Goal: Task Accomplishment & Management: Complete application form

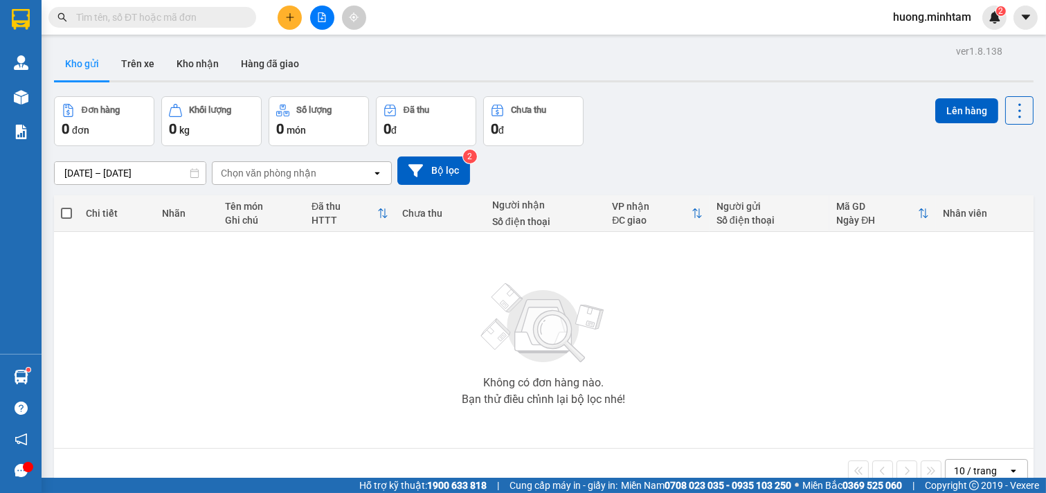
click at [202, 15] on input "text" at bounding box center [157, 17] width 163 height 15
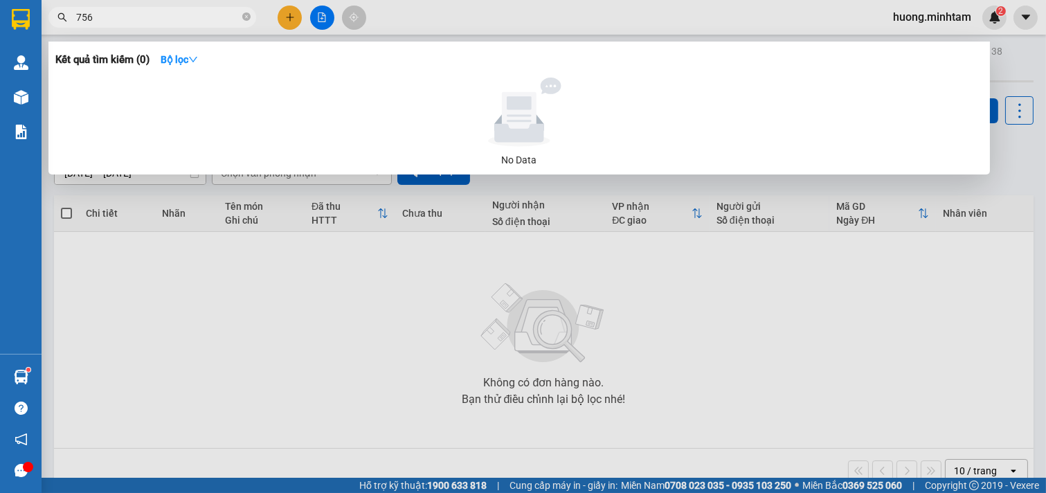
type input "756"
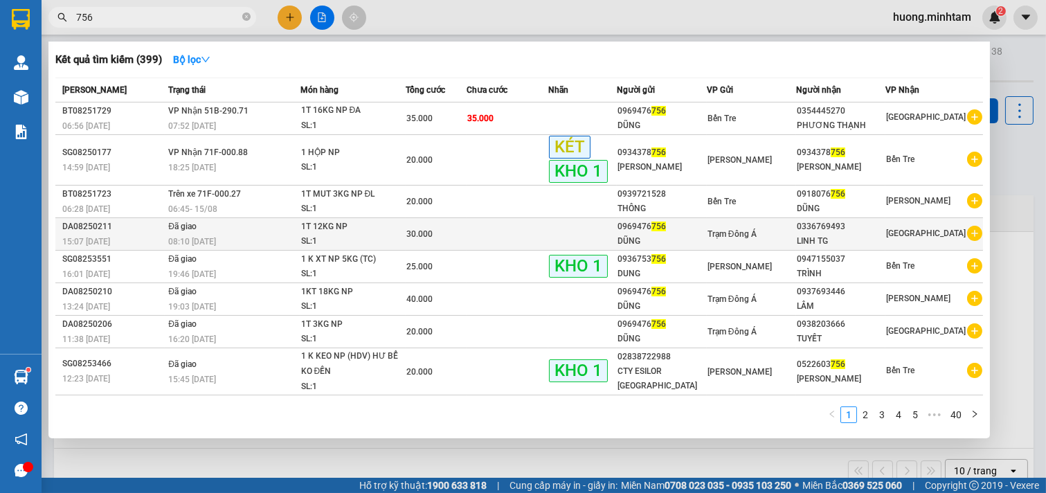
click at [832, 237] on div "LINH TG" at bounding box center [841, 241] width 88 height 15
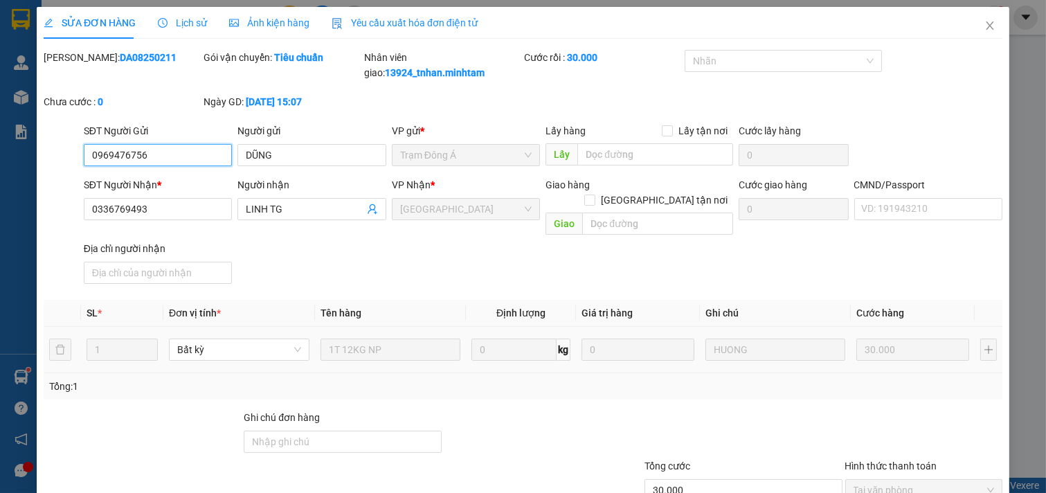
type input "0969476756"
type input "DŨNG"
type input "0336769493"
type input "LINH TG"
type input "30.000"
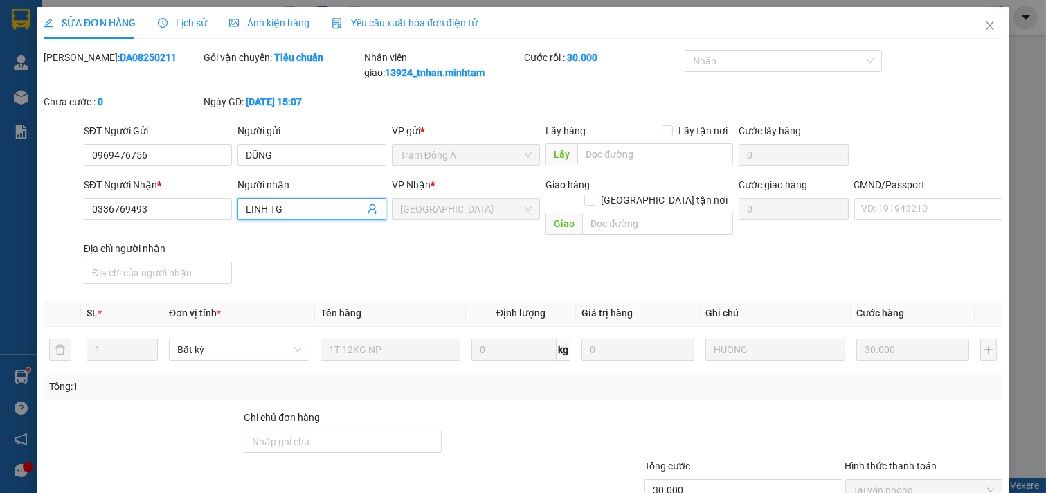
click at [367, 208] on icon "user-add" at bounding box center [372, 209] width 11 height 11
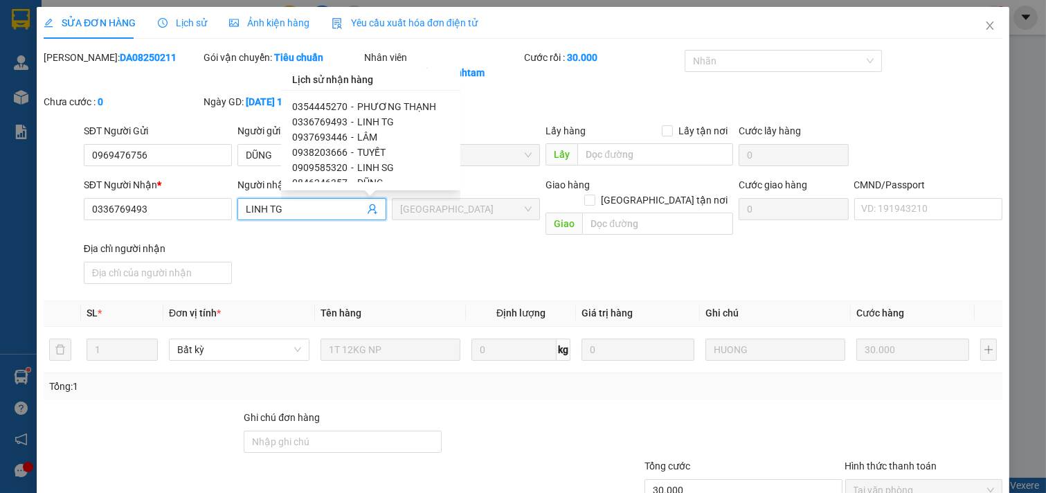
click at [334, 121] on span "0336769493" at bounding box center [319, 121] width 55 height 11
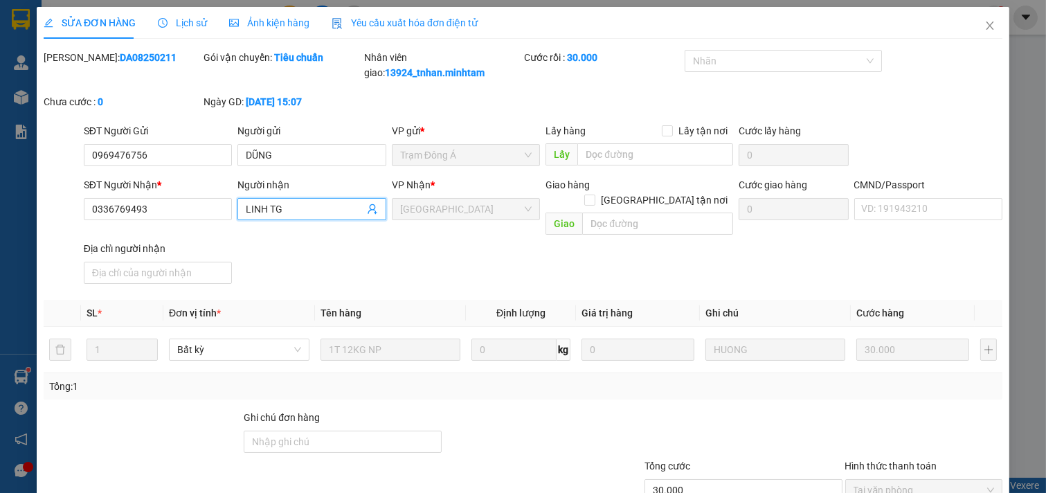
drag, startPoint x: 287, startPoint y: 213, endPoint x: 237, endPoint y: 219, distance: 49.6
click at [237, 219] on span "LINH TG" at bounding box center [311, 209] width 149 height 22
click at [367, 208] on icon "user-add" at bounding box center [372, 209] width 11 height 11
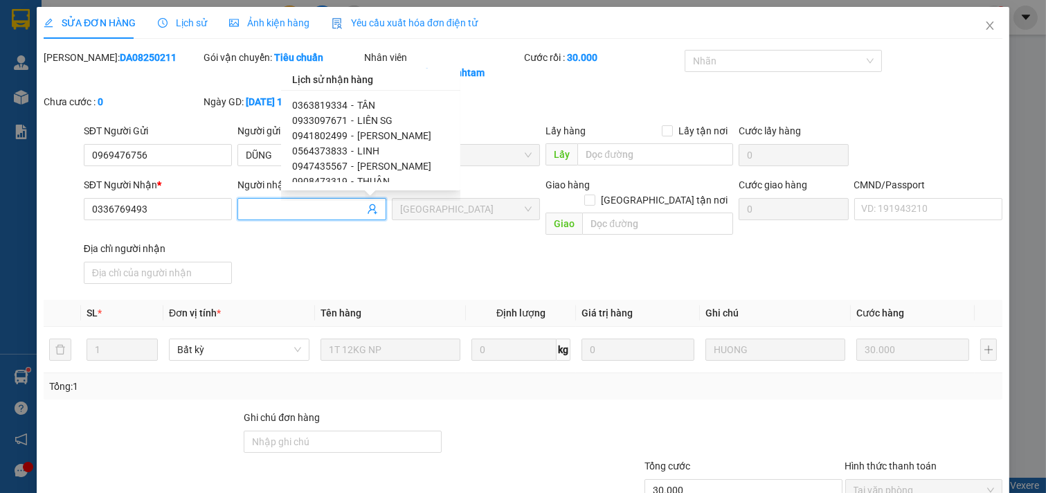
scroll to position [123, 0]
click at [305, 132] on span "0564373833" at bounding box center [319, 135] width 55 height 11
type input "0564373833"
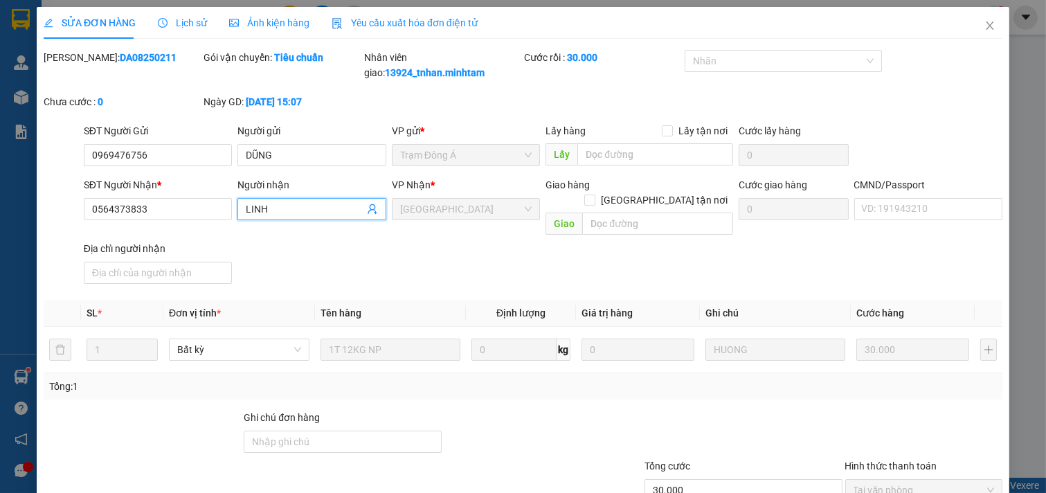
scroll to position [156, 0]
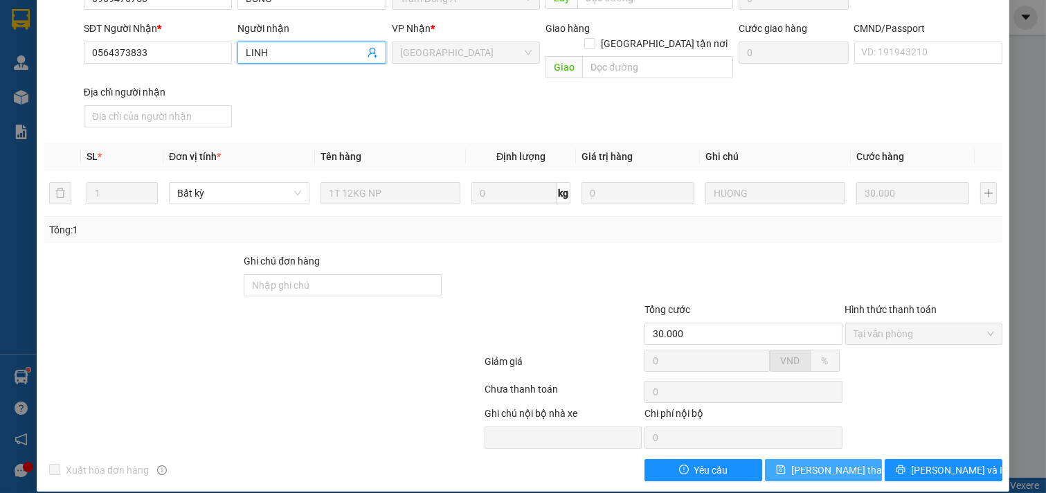
type input "LINH"
click at [808, 463] on span "[PERSON_NAME] thay đổi" at bounding box center [846, 470] width 111 height 15
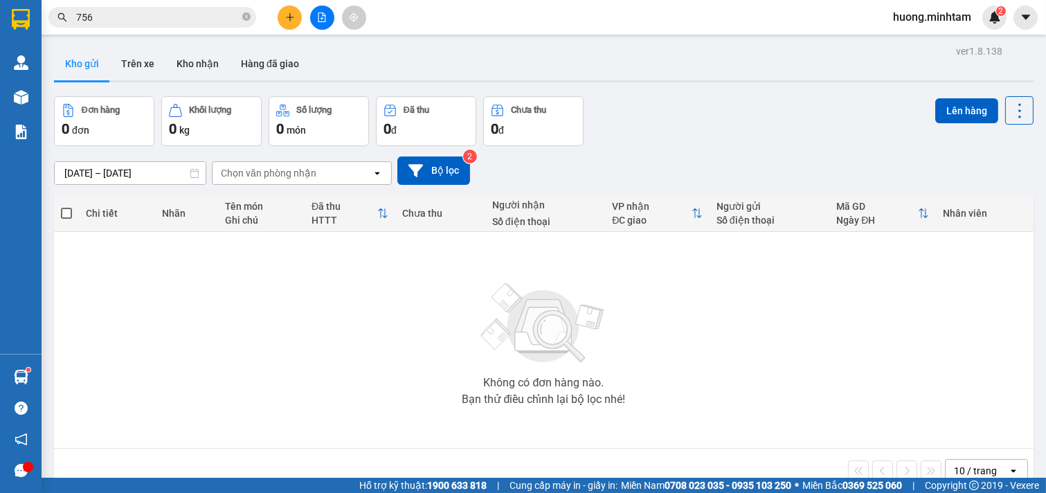
drag, startPoint x: 244, startPoint y: 18, endPoint x: 246, endPoint y: 8, distance: 10.1
click at [244, 16] on icon "close-circle" at bounding box center [246, 16] width 8 height 8
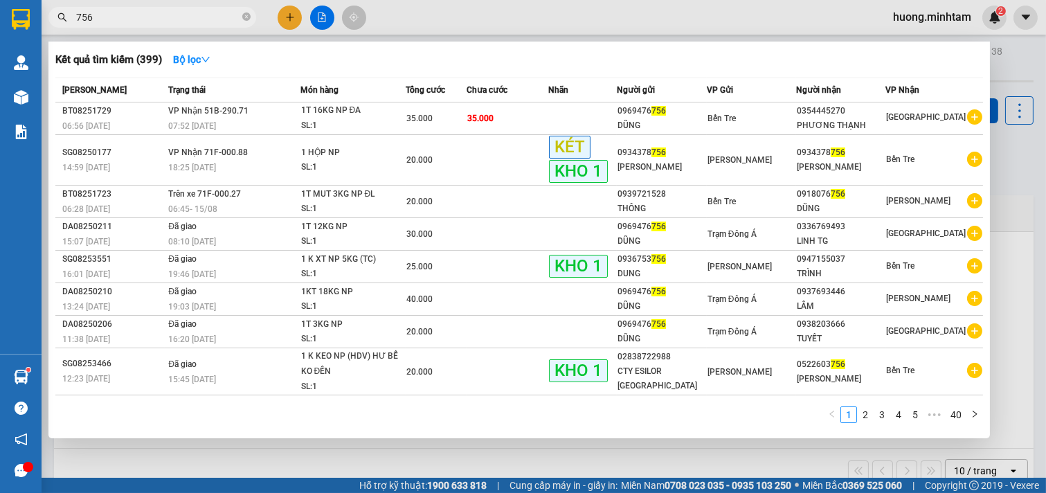
type input "756"
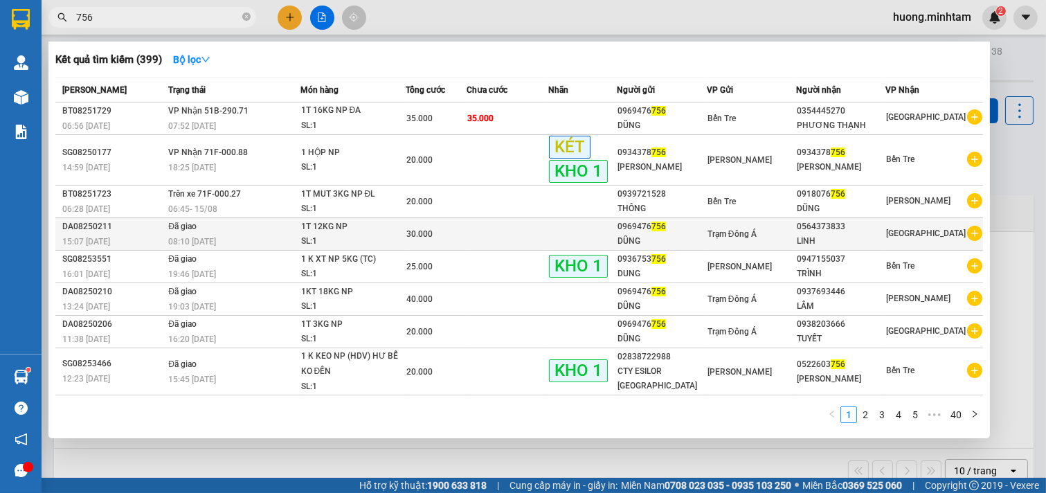
click at [743, 237] on span "Trạm Đông Á" at bounding box center [732, 234] width 49 height 10
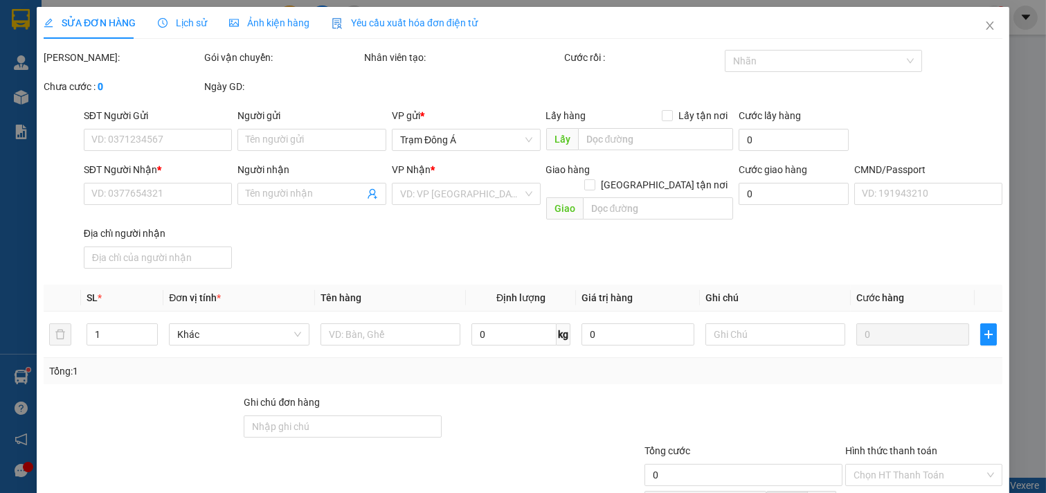
type input "0969476756"
type input "DŨNG"
type input "0564373833"
type input "LINH"
type input "30.000"
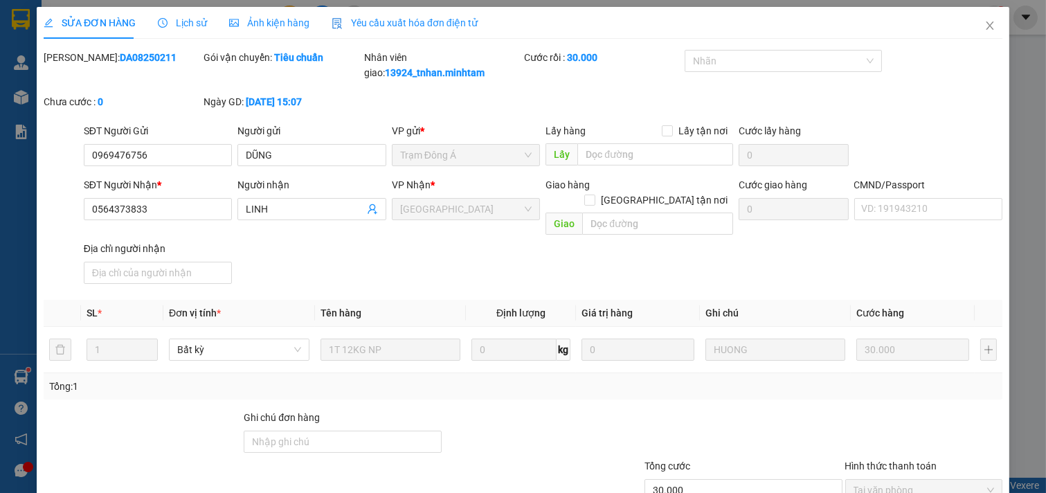
click at [181, 23] on span "Lịch sử" at bounding box center [182, 22] width 49 height 11
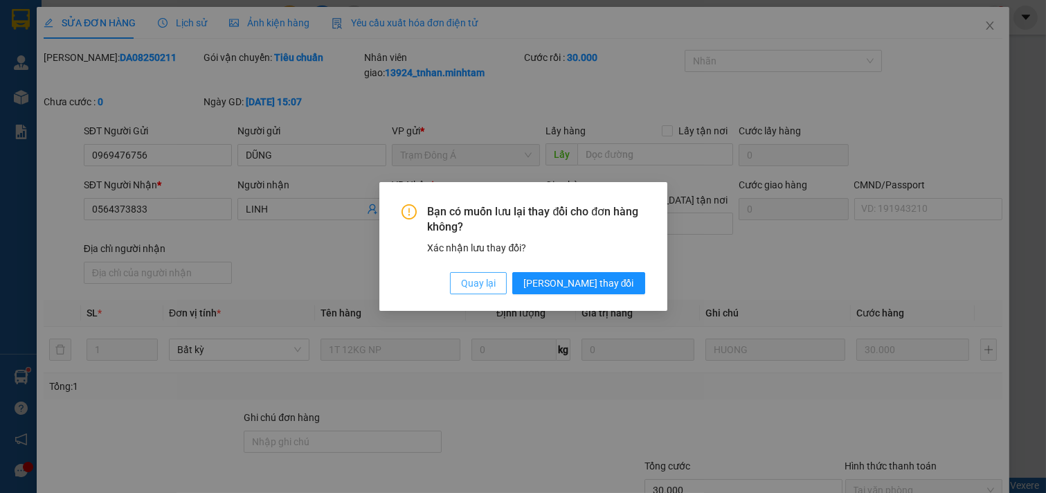
click at [496, 285] on span "Quay lại" at bounding box center [478, 283] width 35 height 15
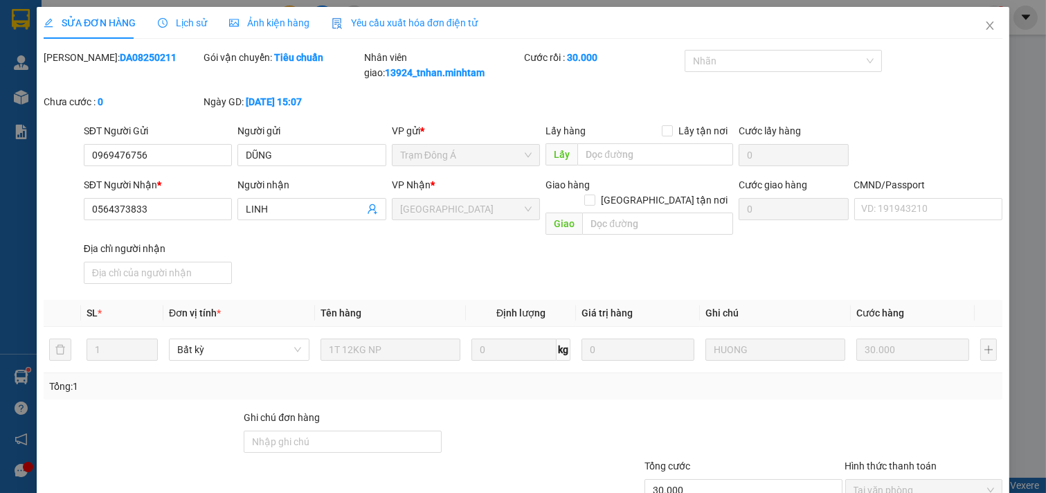
click at [178, 19] on span "Lịch sử" at bounding box center [182, 22] width 49 height 11
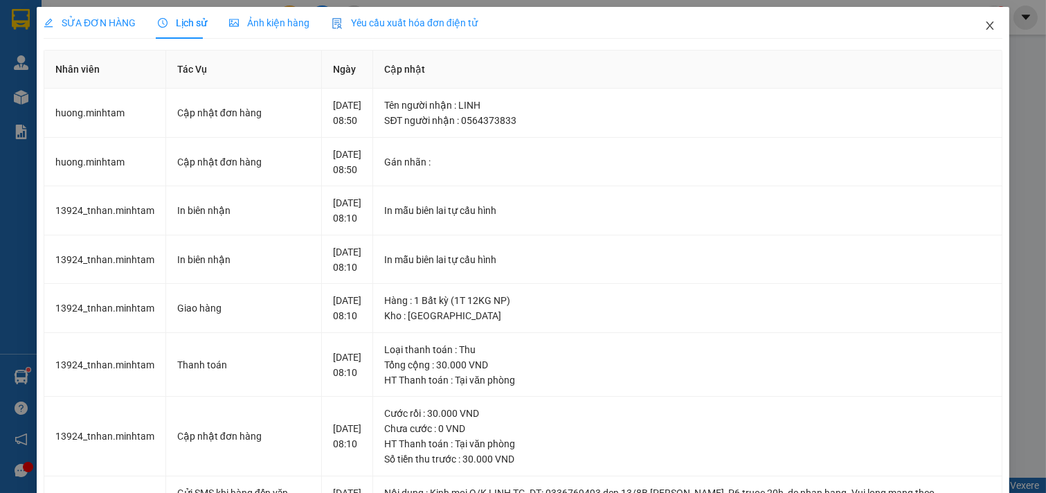
click at [985, 31] on icon "close" at bounding box center [990, 25] width 11 height 11
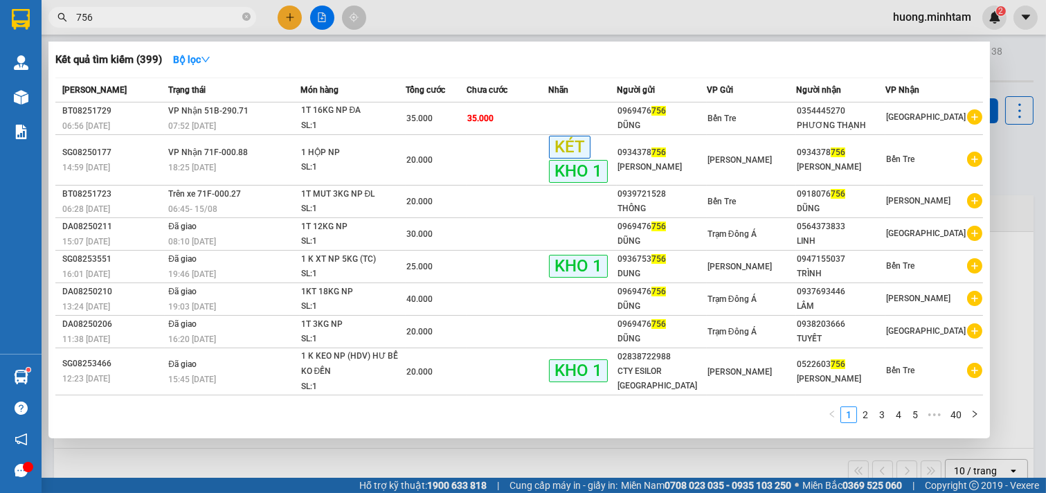
click at [147, 21] on input "756" at bounding box center [157, 17] width 163 height 15
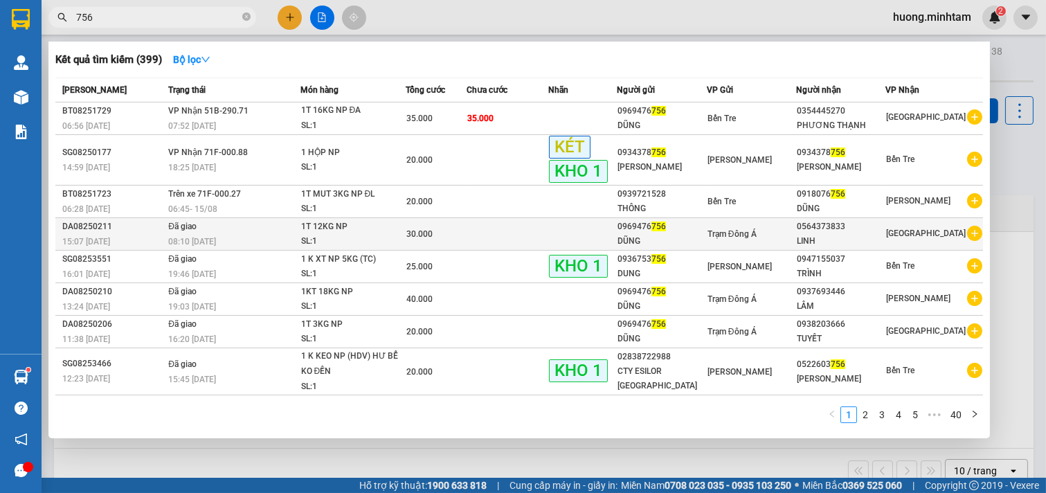
click at [637, 237] on div "DŨNG" at bounding box center [662, 241] width 89 height 15
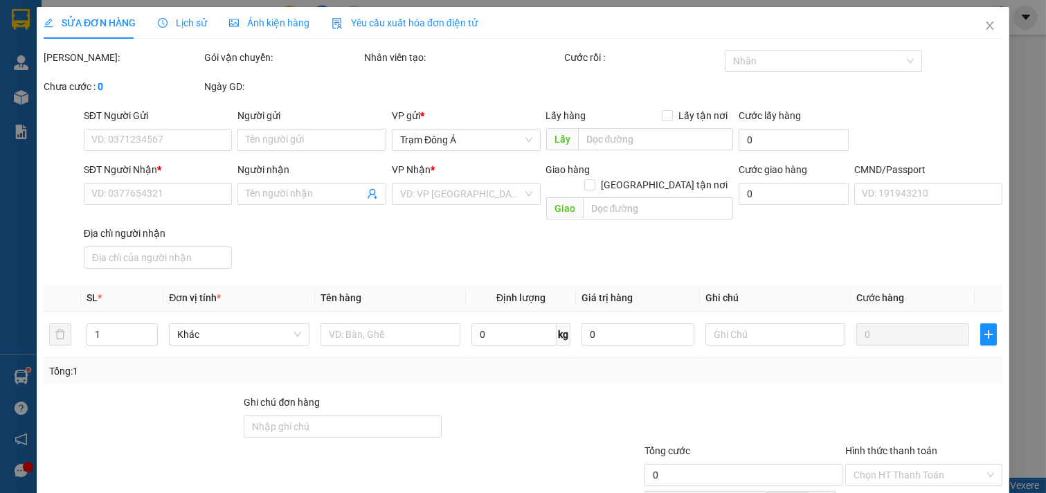
type input "0969476756"
type input "DŨNG"
type input "0564373833"
type input "LINH"
type input "30.000"
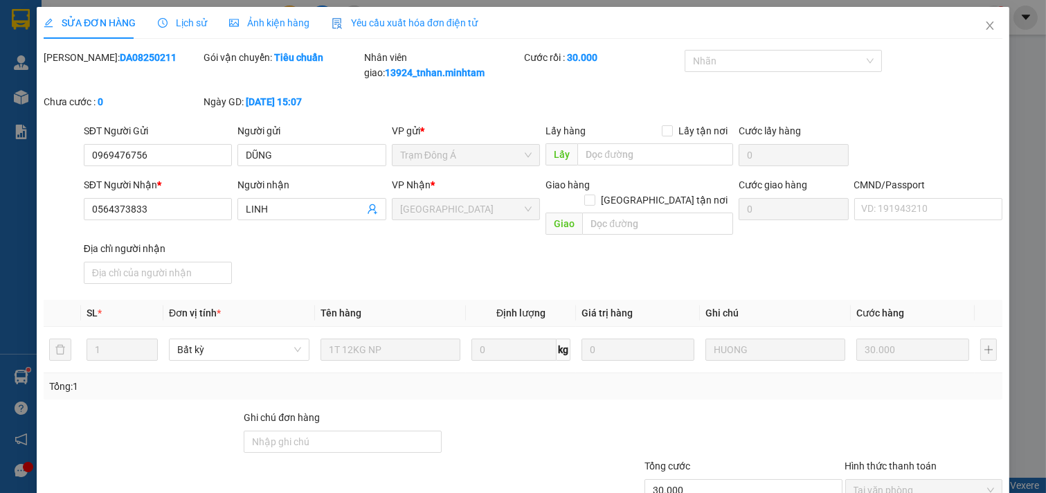
click at [181, 23] on span "Lịch sử" at bounding box center [182, 22] width 49 height 11
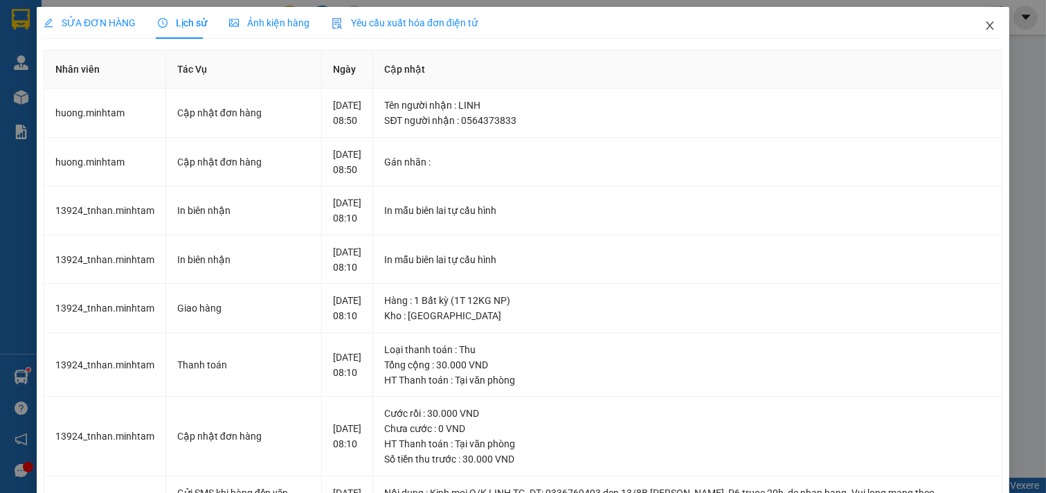
click at [985, 22] on icon "close" at bounding box center [990, 25] width 11 height 11
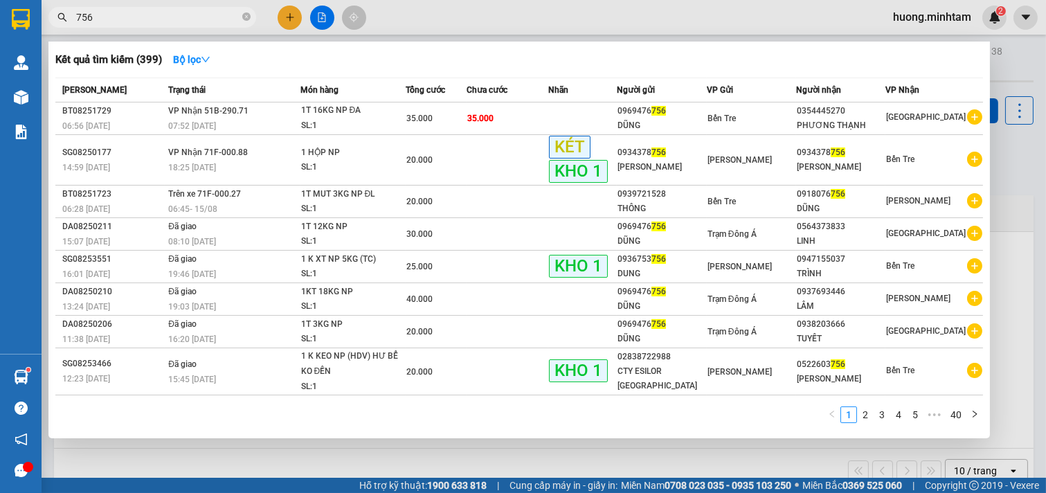
click at [150, 23] on input "756" at bounding box center [157, 17] width 163 height 15
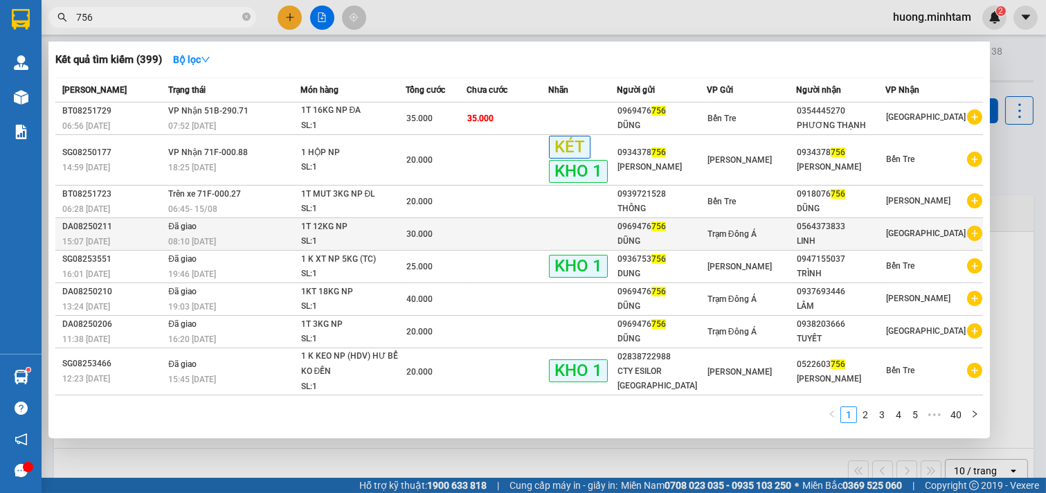
click at [656, 237] on div "DŨNG" at bounding box center [662, 241] width 89 height 15
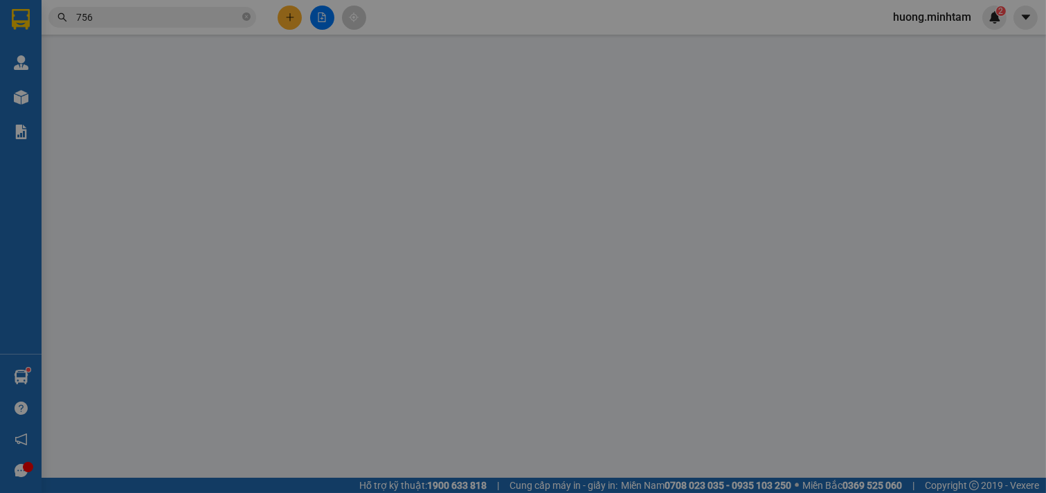
type input "0969476756"
type input "DŨNG"
type input "0564373833"
type input "LINH"
type input "30.000"
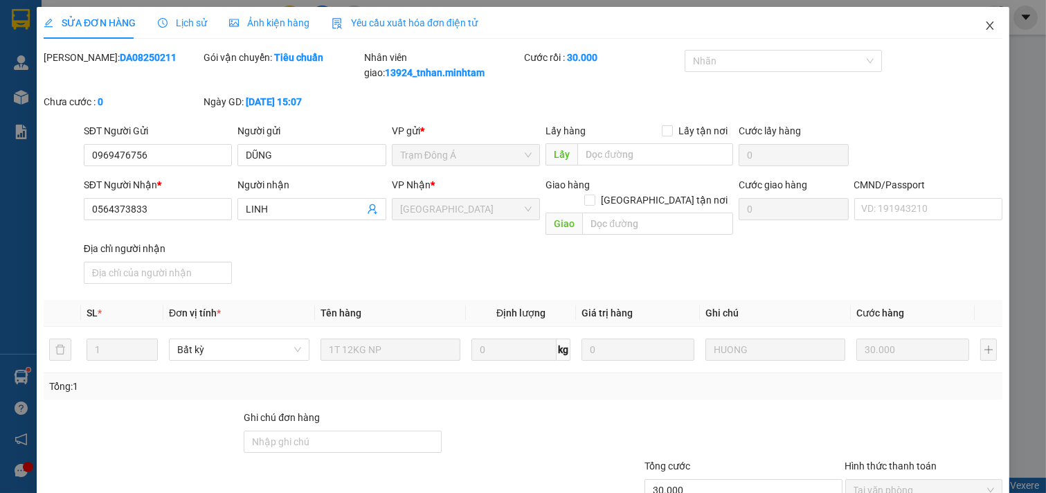
click at [985, 30] on icon "close" at bounding box center [990, 25] width 11 height 11
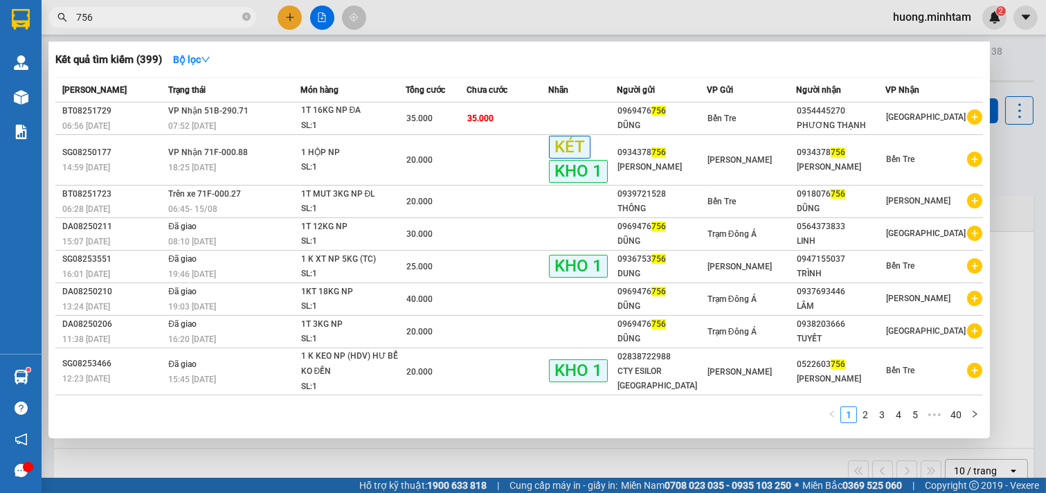
click at [109, 15] on input "756" at bounding box center [157, 17] width 163 height 15
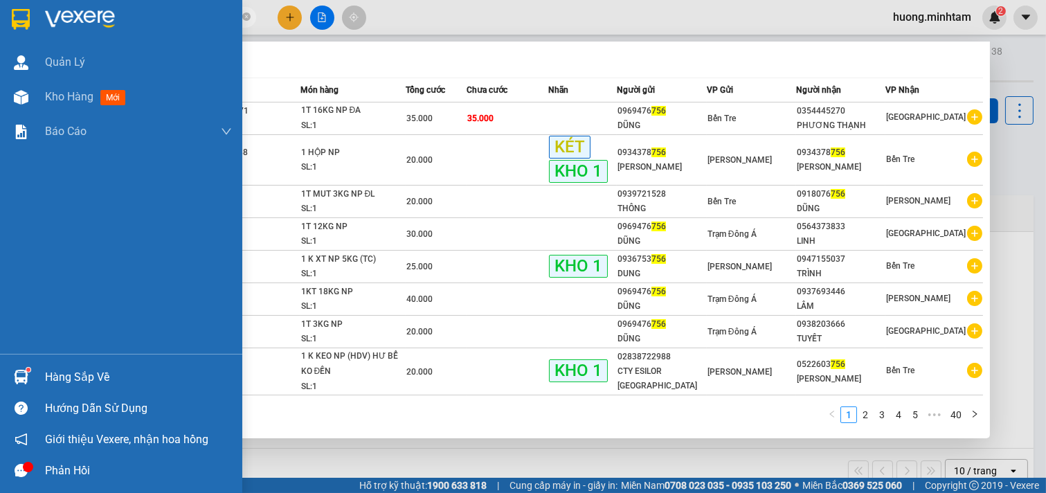
drag, startPoint x: 96, startPoint y: 11, endPoint x: 0, endPoint y: 18, distance: 95.8
click at [0, 18] on section "Kết quả tìm kiếm ( 399 ) Bộ lọc Mã ĐH Trạng thái Món hàng Tổng cước Chưa cước N…" at bounding box center [523, 246] width 1046 height 493
type input "0211"
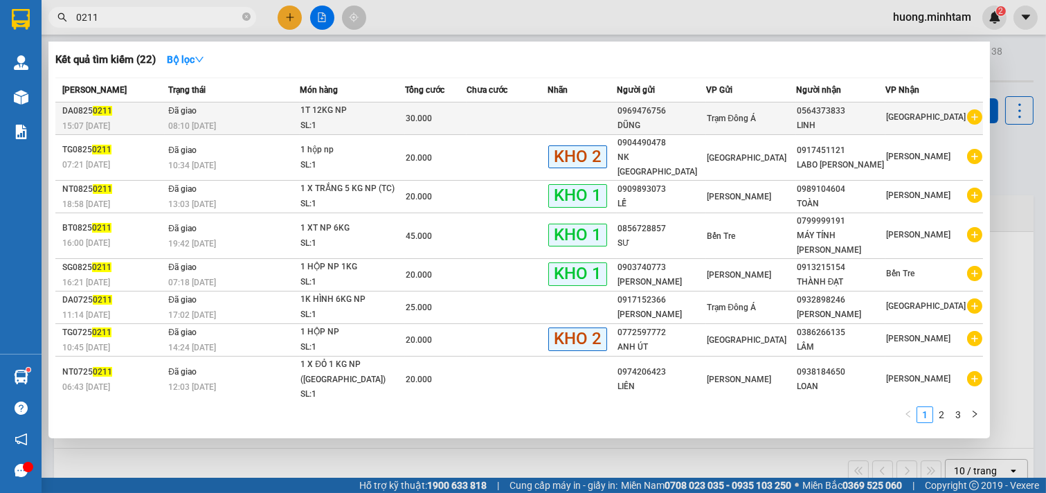
click at [654, 121] on div "DŨNG" at bounding box center [662, 125] width 89 height 15
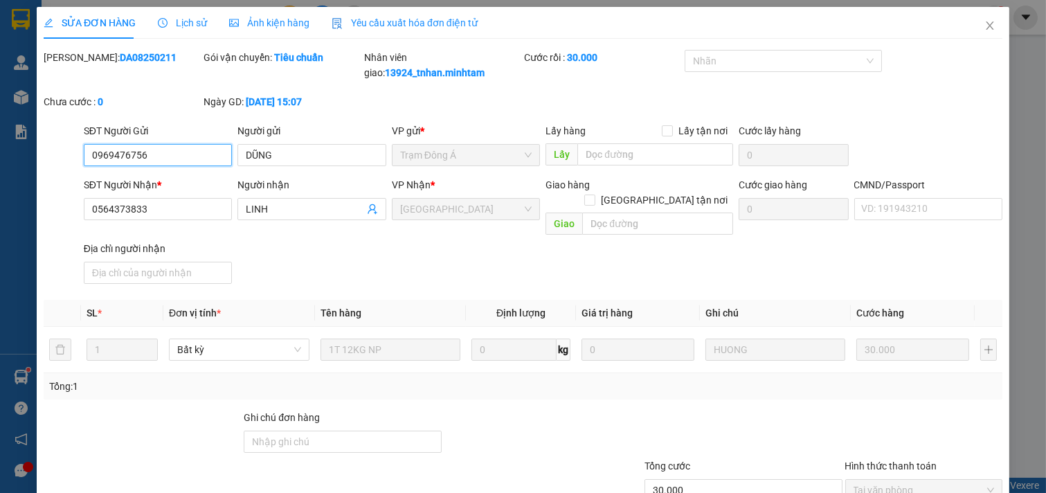
type input "0969476756"
type input "DŨNG"
type input "0564373833"
type input "LINH"
type input "30.000"
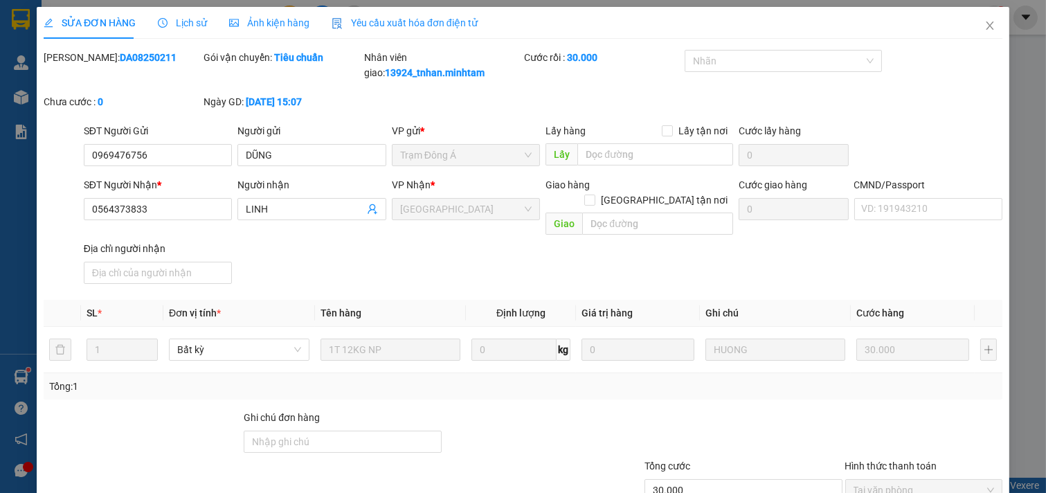
click at [186, 19] on span "Lịch sử" at bounding box center [182, 22] width 49 height 11
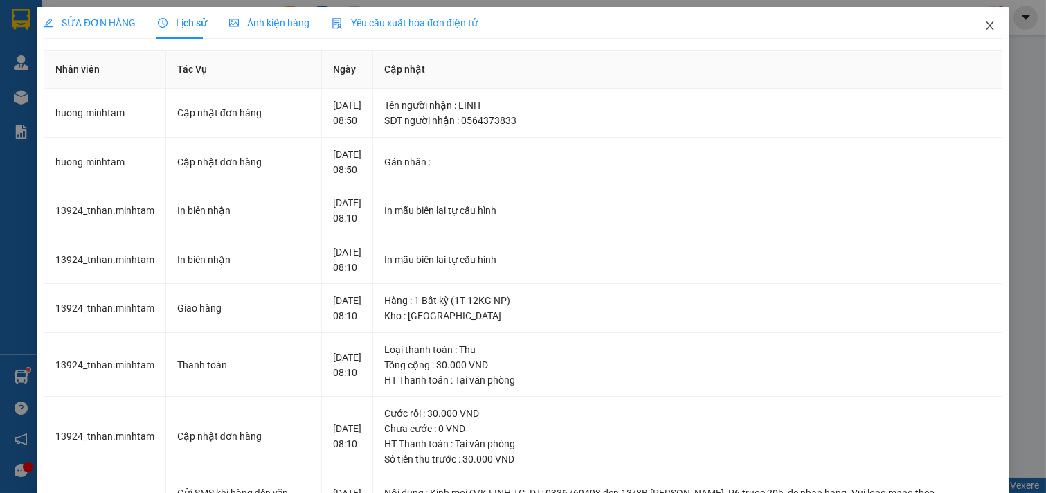
click at [986, 28] on span "Close" at bounding box center [990, 26] width 39 height 39
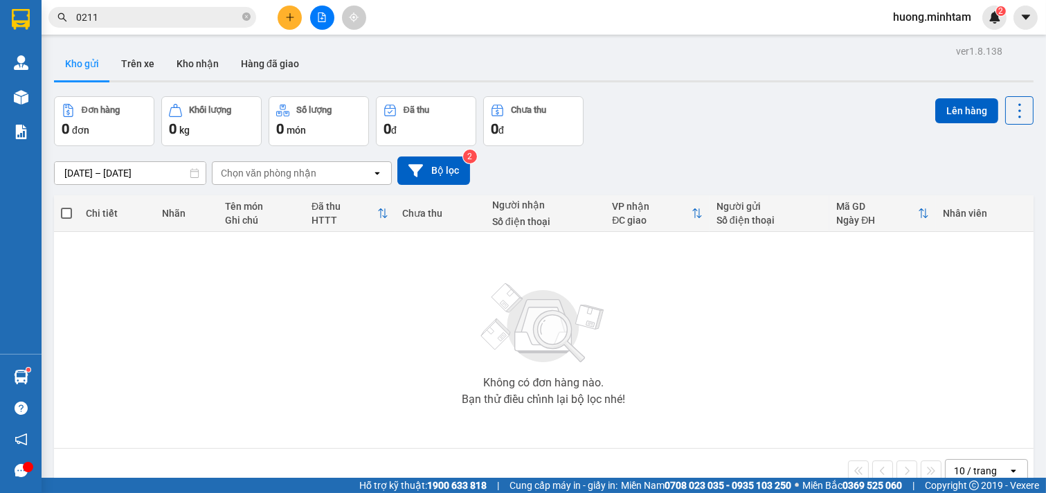
click at [140, 14] on input "0211" at bounding box center [157, 17] width 163 height 15
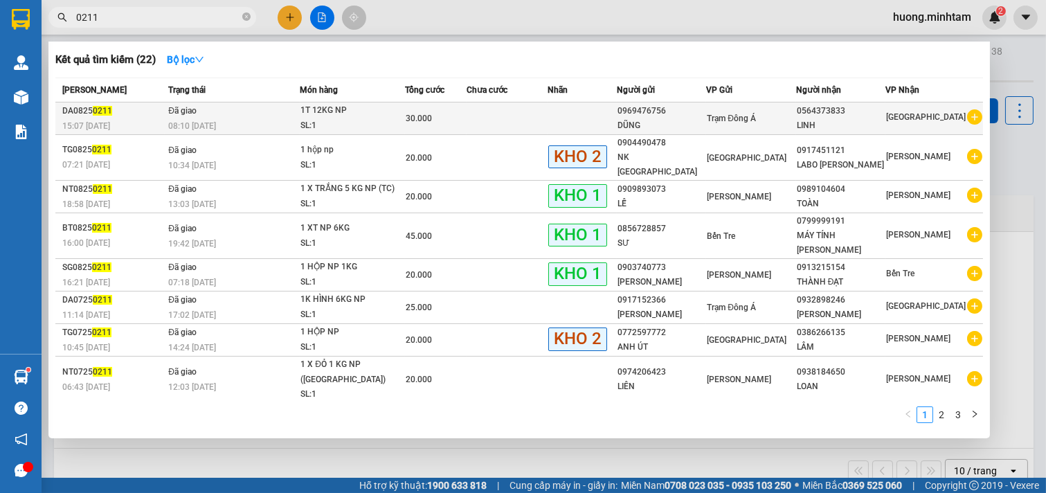
click at [647, 118] on div "0969476756" at bounding box center [662, 111] width 89 height 15
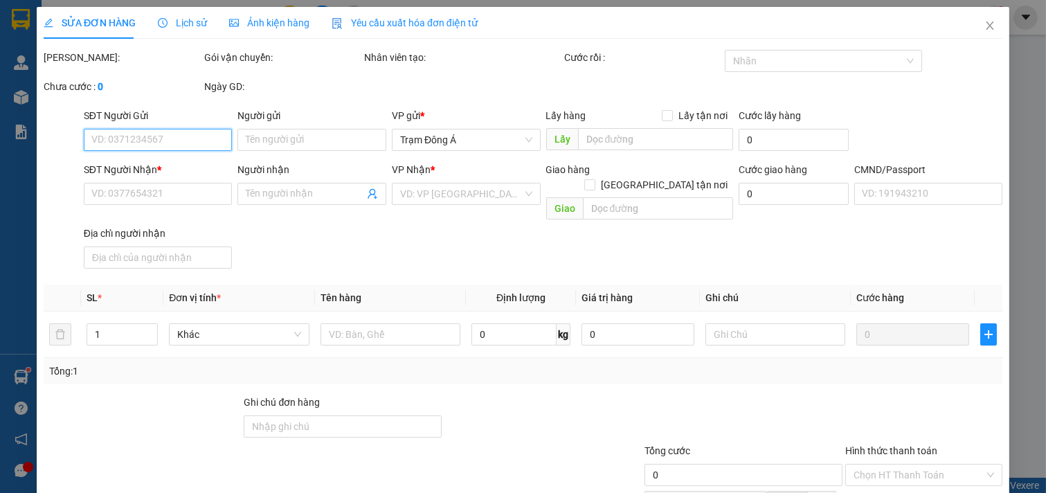
type input "0969476756"
type input "DŨNG"
type input "0564373833"
type input "LINH"
type input "30.000"
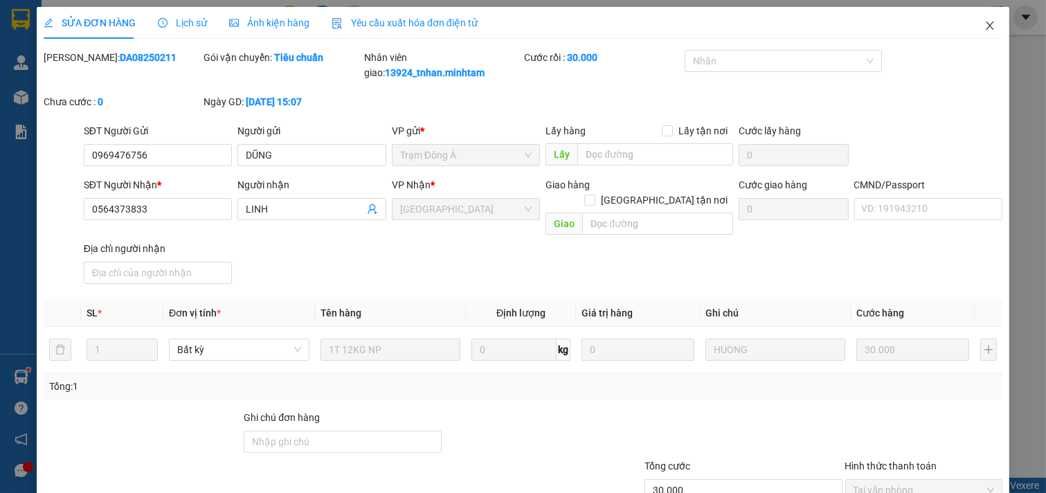
click at [986, 24] on icon "close" at bounding box center [990, 25] width 8 height 8
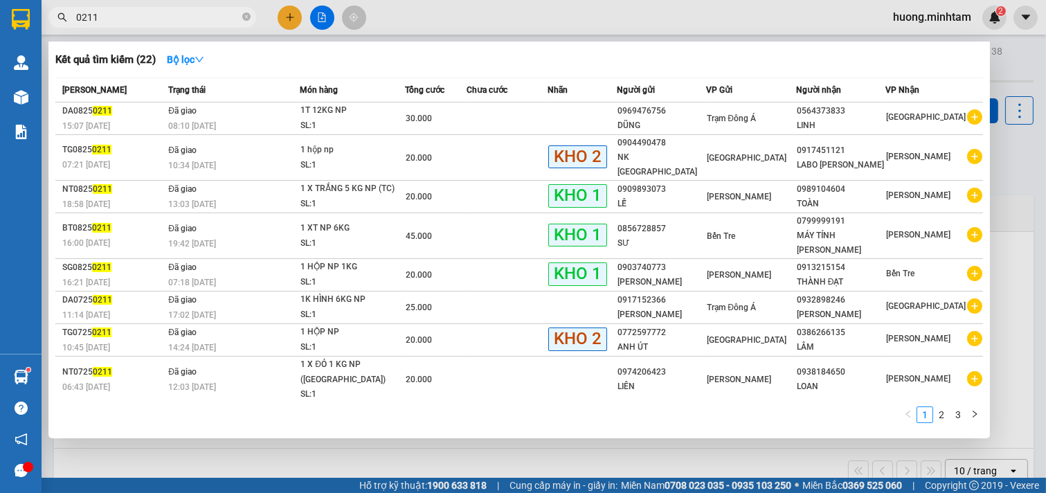
drag, startPoint x: 119, startPoint y: 16, endPoint x: 0, endPoint y: 23, distance: 119.3
click at [0, 23] on section "Kết quả tìm kiếm ( 22 ) Bộ lọc Mã ĐH Trạng thái Món hàng Tổng cước Chưa cước Nh…" at bounding box center [523, 246] width 1046 height 493
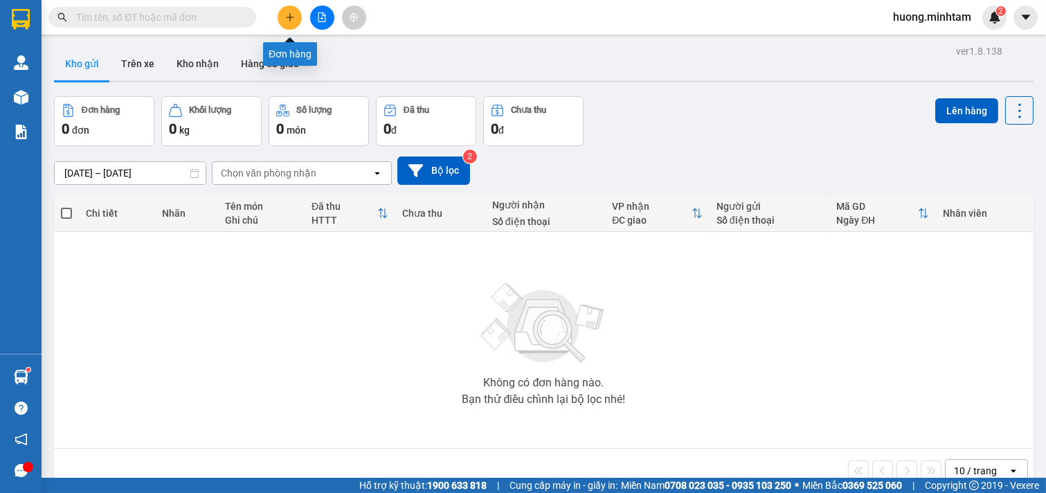
click at [291, 15] on icon "plus" at bounding box center [290, 17] width 10 height 10
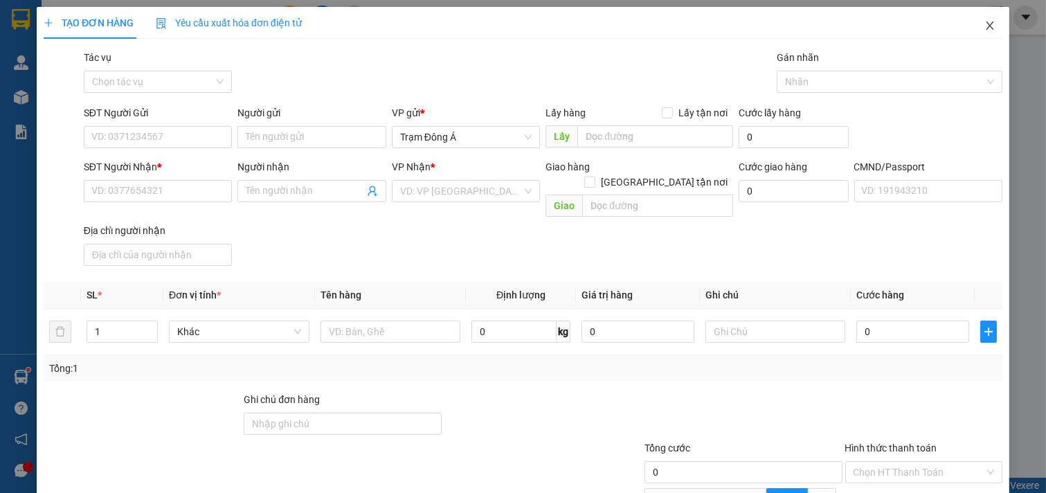
click at [985, 26] on icon "close" at bounding box center [990, 25] width 11 height 11
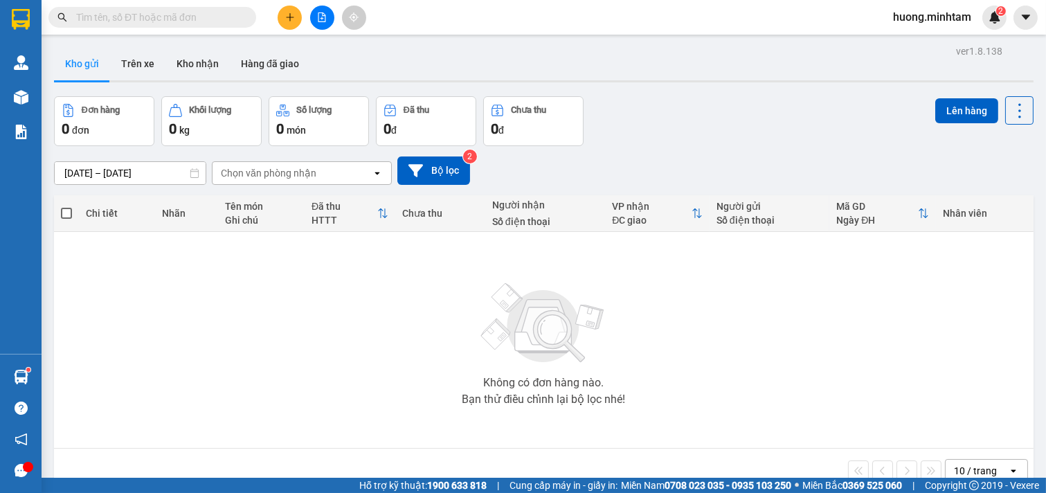
click at [201, 21] on input "text" at bounding box center [157, 17] width 163 height 15
click at [289, 15] on icon "plus" at bounding box center [289, 17] width 1 height 8
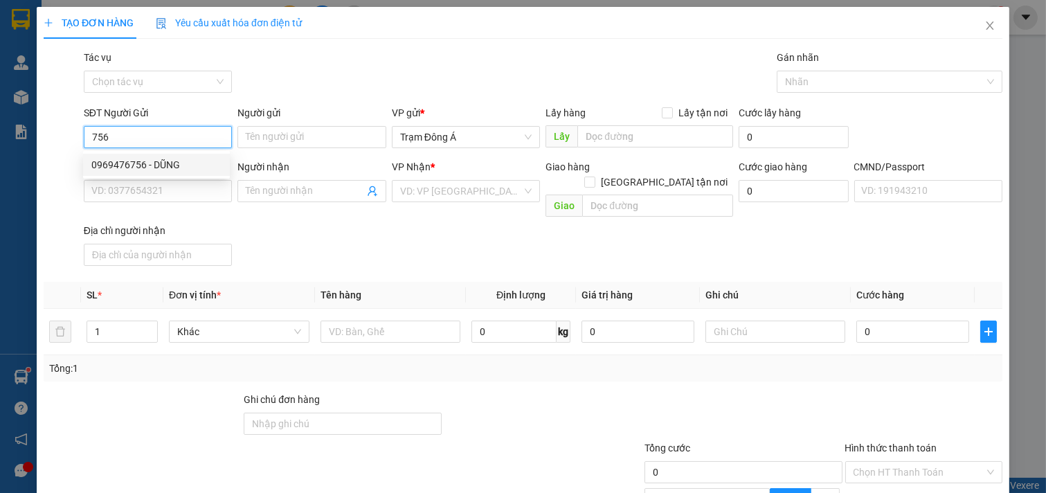
click at [123, 161] on div "0969476756 - DŨNG" at bounding box center [156, 164] width 130 height 15
type input "0969476756"
type input "DŨNG"
type input "0564373833"
type input "LINH"
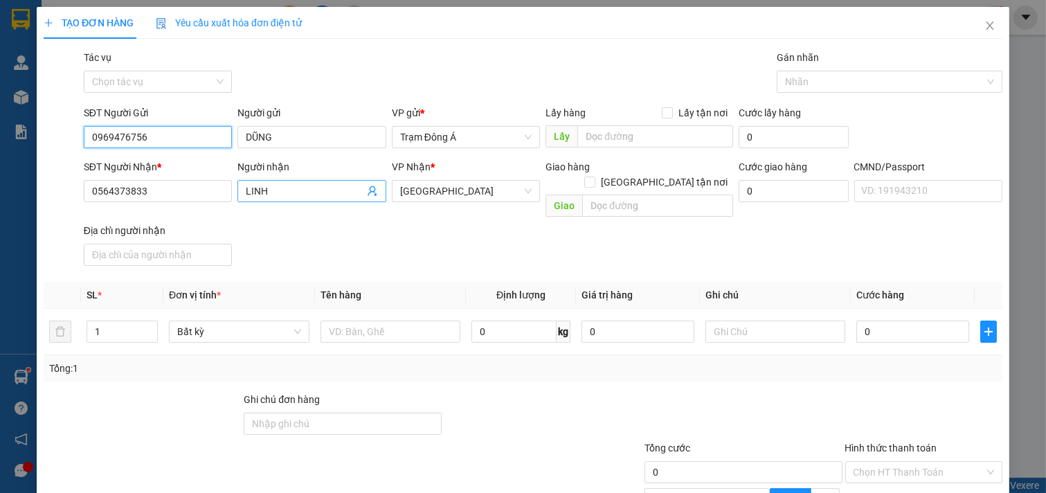
type input "0969476756"
click at [307, 192] on input "LINH" at bounding box center [305, 190] width 118 height 15
type input "LINH ăn vặt"
click at [986, 25] on icon "close" at bounding box center [990, 25] width 8 height 8
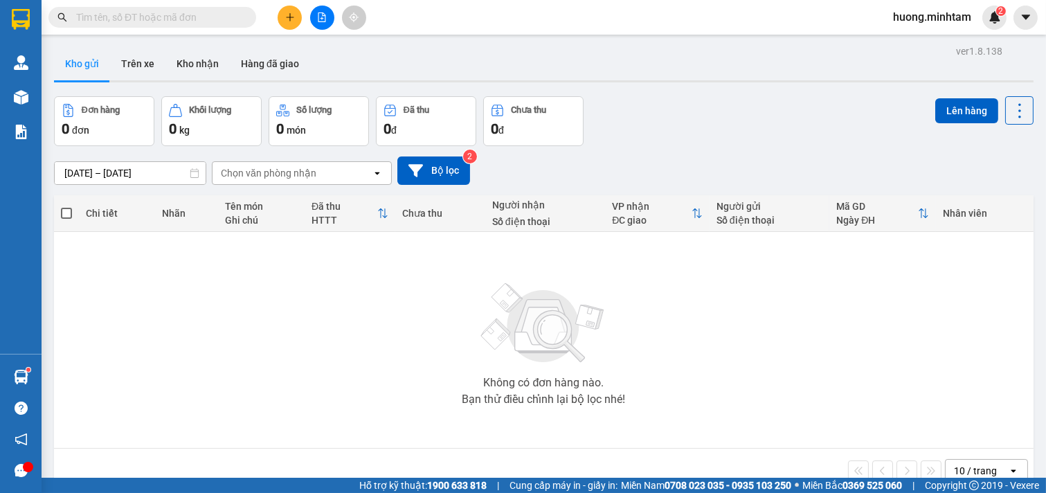
click at [139, 16] on input "text" at bounding box center [157, 17] width 163 height 15
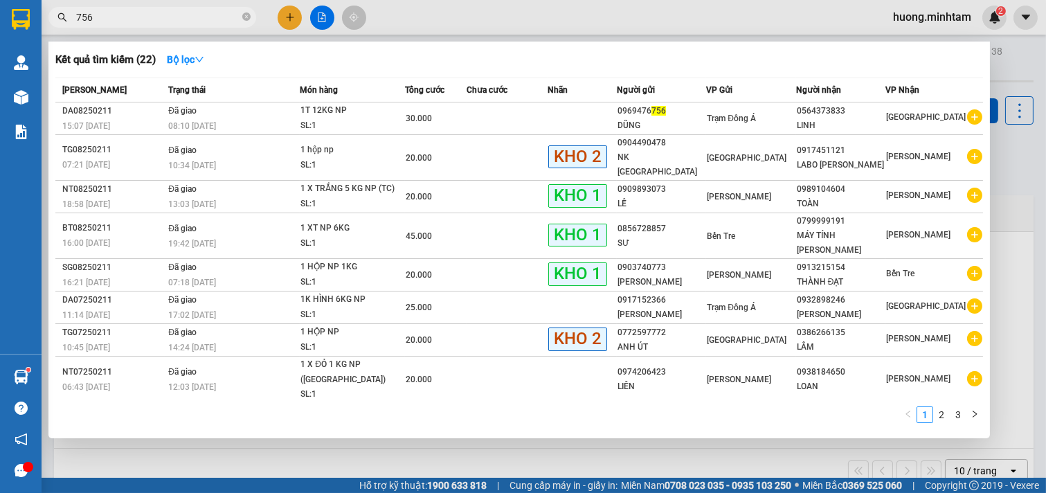
type input "756"
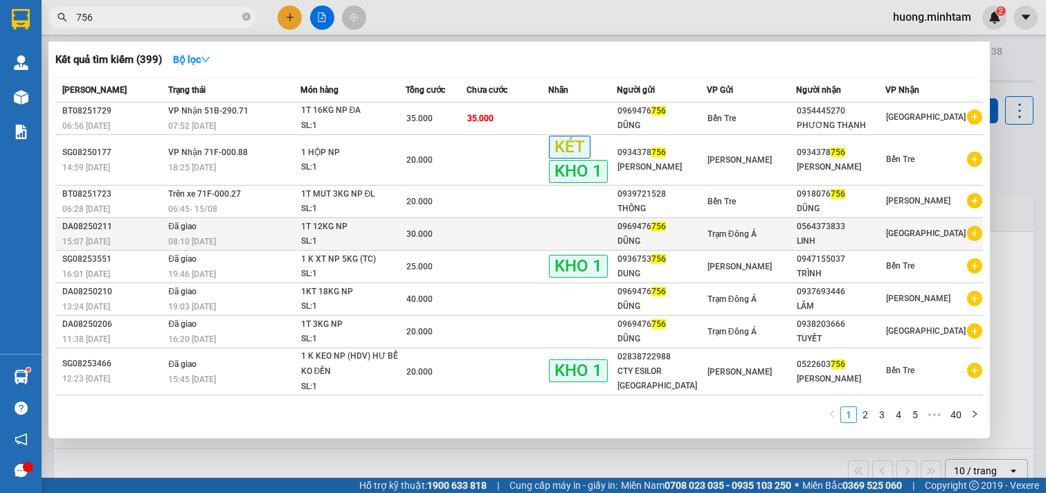
click at [827, 237] on div "LINH" at bounding box center [841, 241] width 88 height 15
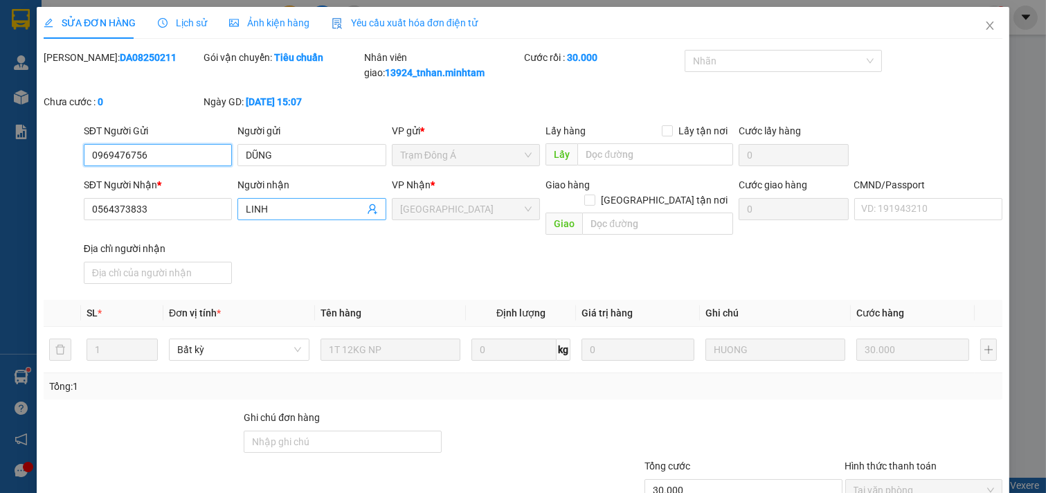
type input "0969476756"
type input "DŨNG"
type input "0564373833"
type input "LINH"
type input "30.000"
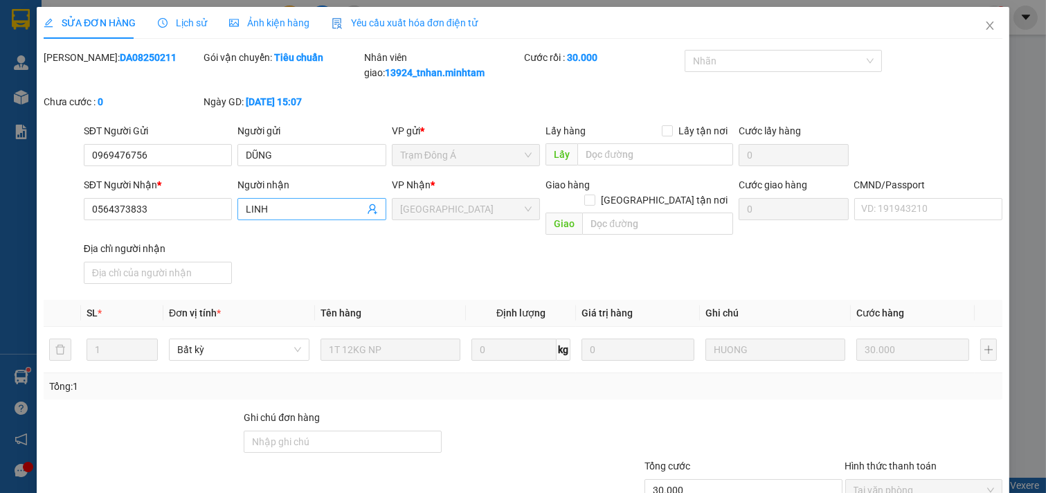
click at [319, 213] on input "LINH" at bounding box center [305, 208] width 118 height 15
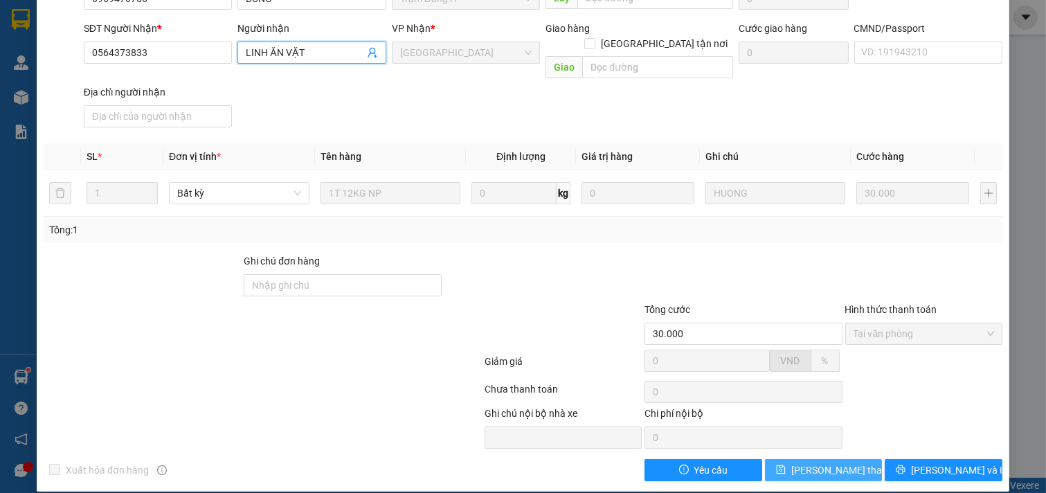
type input "LINH ĂN VẶT"
click at [806, 463] on span "[PERSON_NAME] thay đổi" at bounding box center [846, 470] width 111 height 15
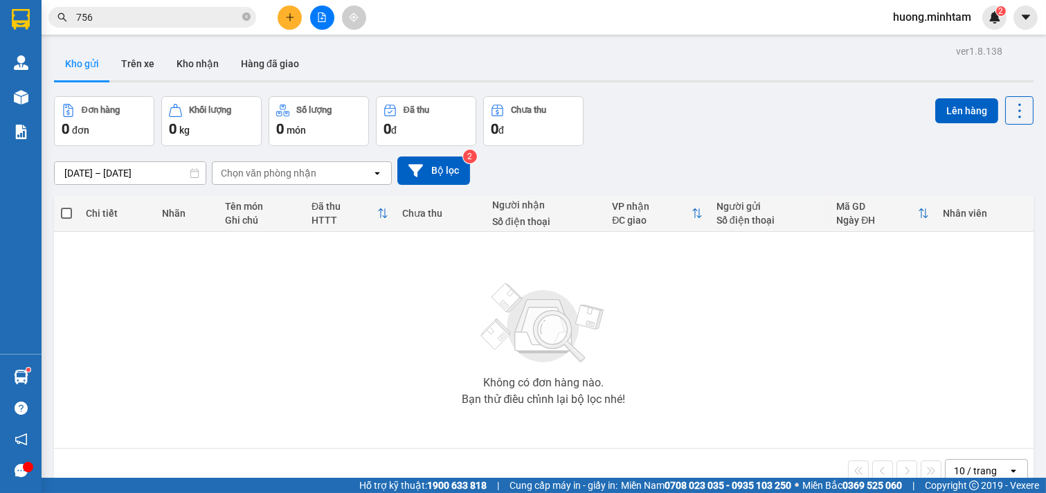
click at [163, 16] on input "756" at bounding box center [157, 17] width 163 height 15
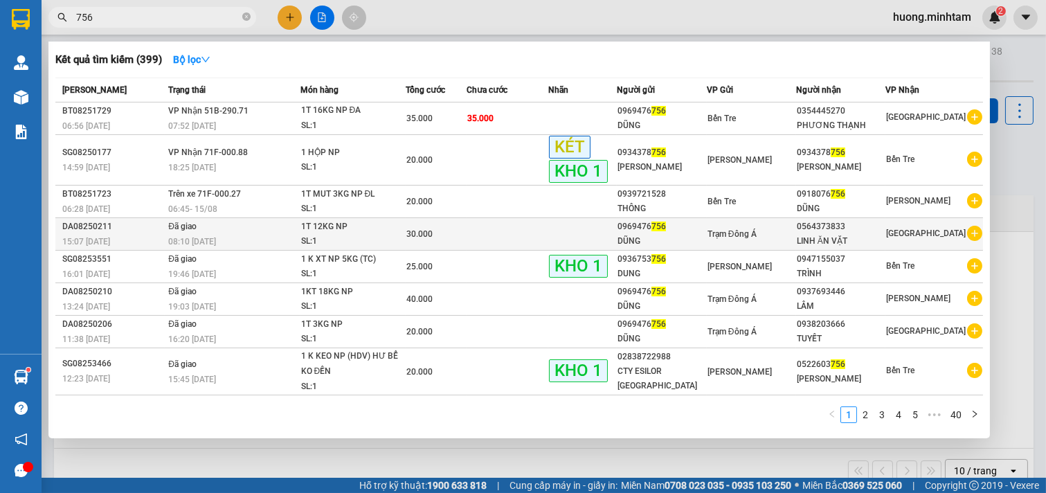
click at [829, 233] on div "0564373833" at bounding box center [841, 226] width 88 height 15
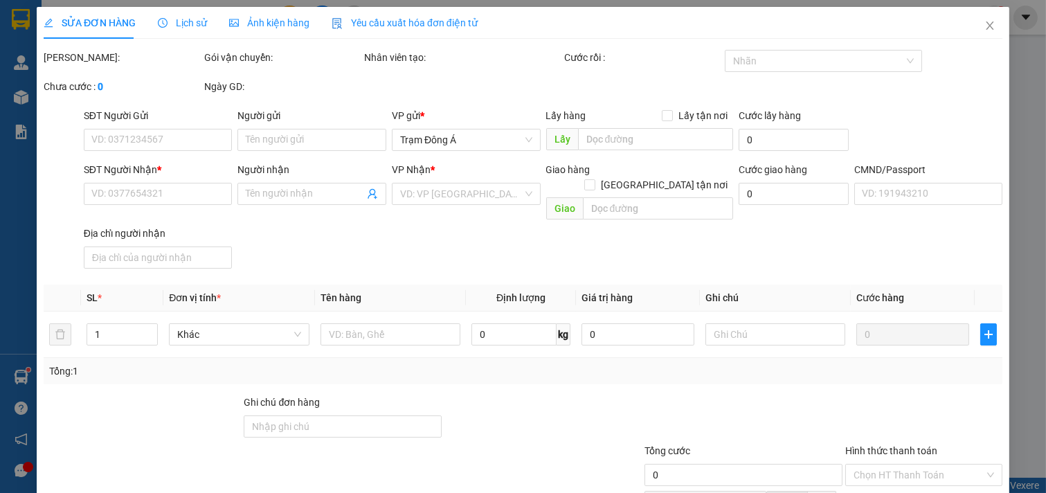
type input "0969476756"
type input "DŨNG"
type input "0564373833"
type input "LINH ĂN VẶT"
type input "30.000"
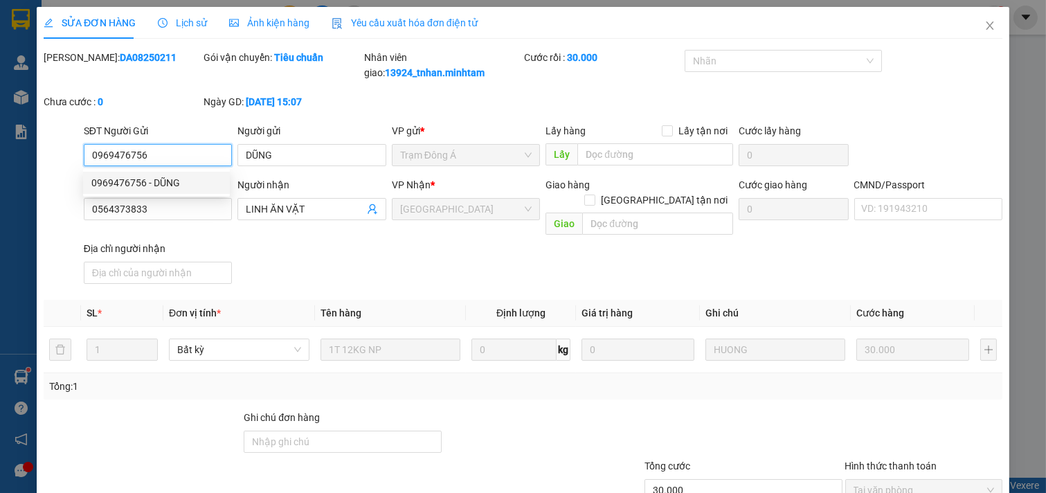
drag, startPoint x: 162, startPoint y: 155, endPoint x: 0, endPoint y: 143, distance: 162.5
click at [0, 143] on div "SỬA ĐƠN HÀNG Lịch sử Ảnh kiện hàng Yêu cầu xuất hóa đơn điện tử Total Paid Fee …" at bounding box center [523, 246] width 1046 height 493
click at [985, 28] on icon "close" at bounding box center [990, 25] width 11 height 11
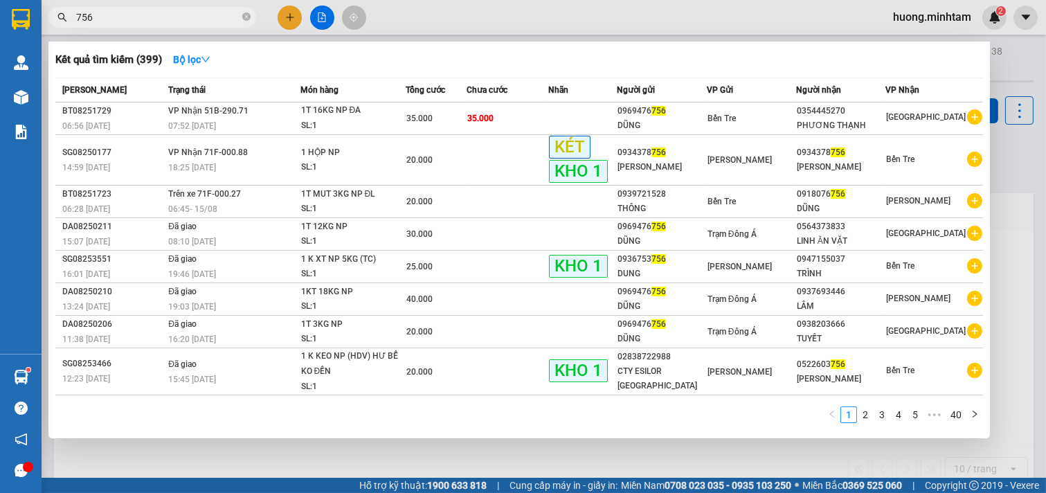
drag, startPoint x: 129, startPoint y: 21, endPoint x: 57, endPoint y: 21, distance: 72.0
click at [57, 21] on div "756" at bounding box center [135, 17] width 270 height 21
paste input "0969476"
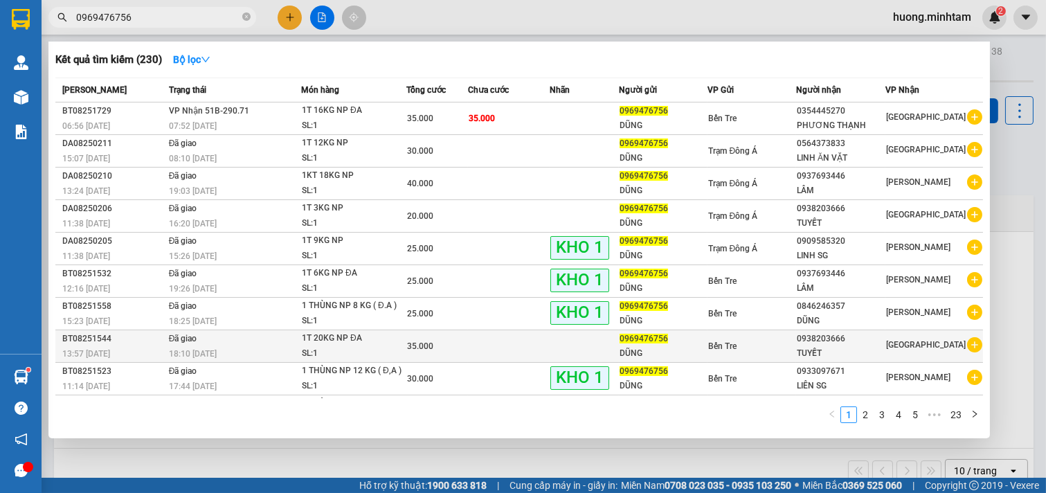
scroll to position [31, 0]
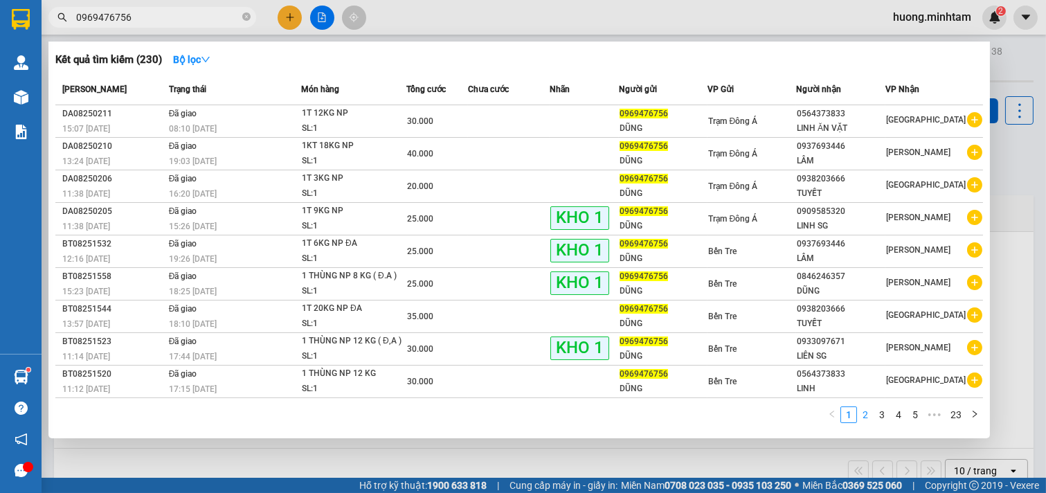
type input "0969476756"
click at [871, 418] on link "2" at bounding box center [865, 414] width 15 height 15
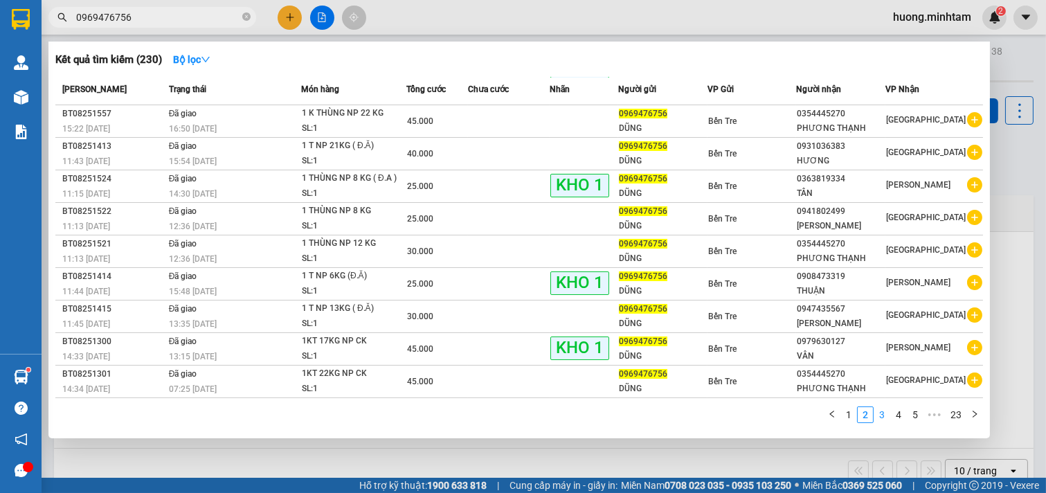
click at [881, 413] on link "3" at bounding box center [881, 414] width 15 height 15
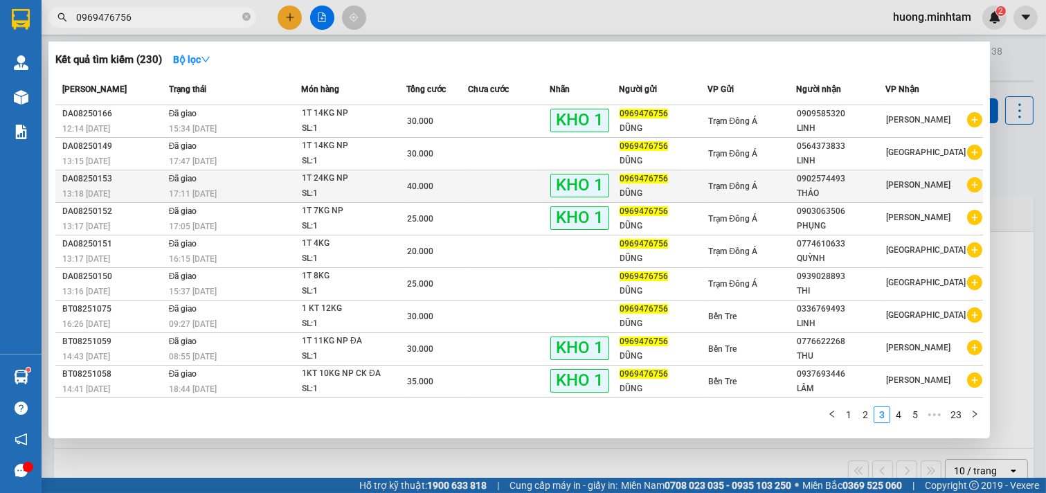
click at [645, 186] on div "DŨNG" at bounding box center [664, 193] width 88 height 15
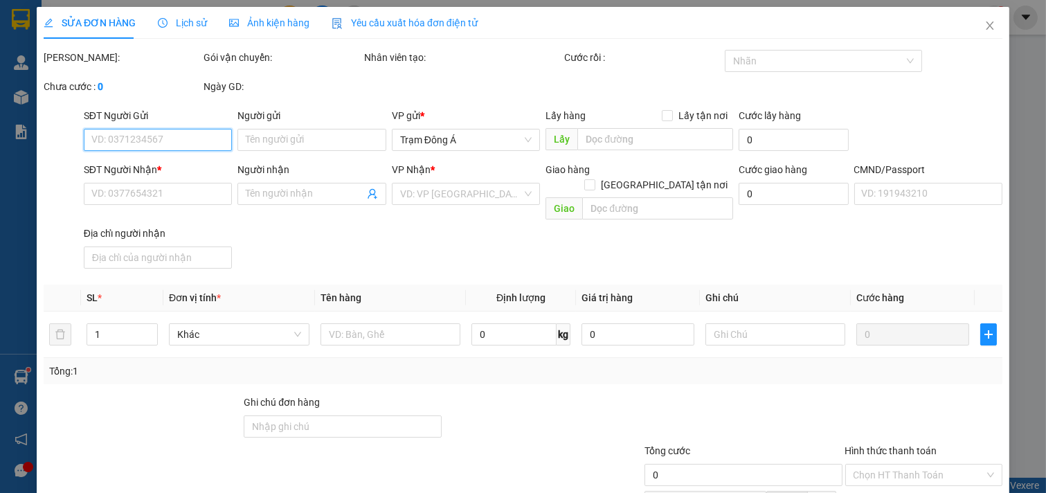
type input "0969476756"
type input "DŨNG"
type input "0902574493"
type input "THẢO"
type input "40.000"
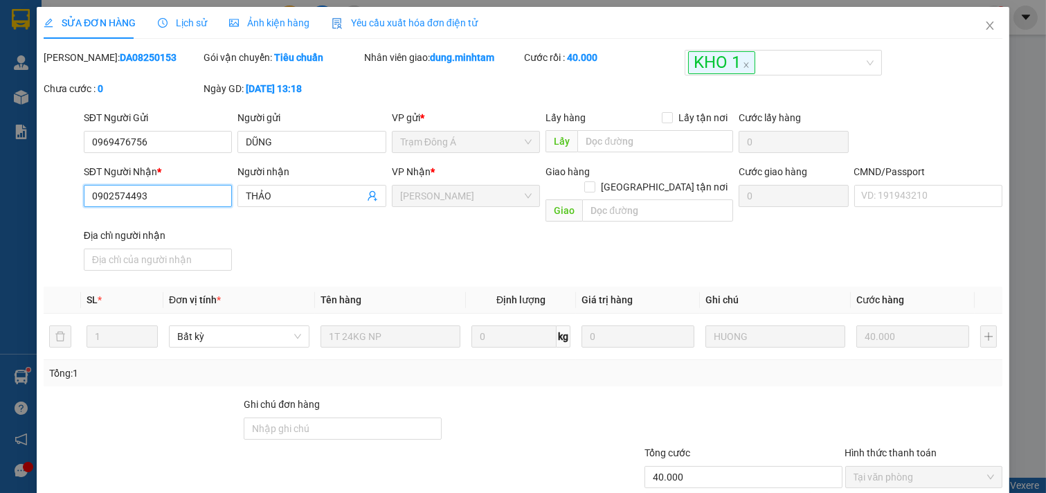
drag, startPoint x: 158, startPoint y: 197, endPoint x: 0, endPoint y: 202, distance: 158.0
click at [0, 202] on div "SỬA ĐƠN HÀNG Lịch sử Ảnh kiện hàng Yêu cầu xuất hóa đơn điện tử Total Paid Fee …" at bounding box center [523, 246] width 1046 height 493
click at [985, 25] on icon "close" at bounding box center [990, 25] width 11 height 11
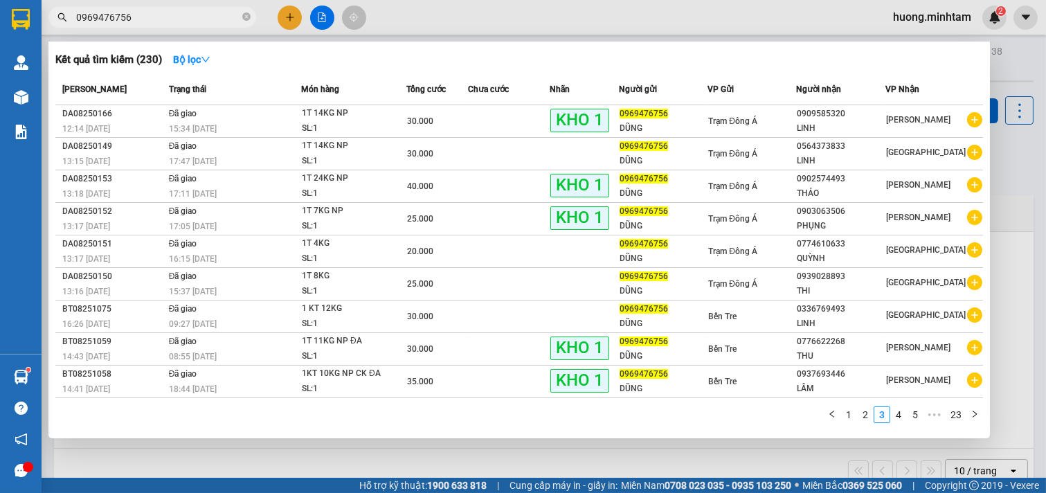
drag, startPoint x: 142, startPoint y: 22, endPoint x: 114, endPoint y: 21, distance: 28.4
click at [114, 21] on input "0969476756" at bounding box center [157, 17] width 163 height 15
click at [247, 17] on icon "close-circle" at bounding box center [246, 16] width 8 height 8
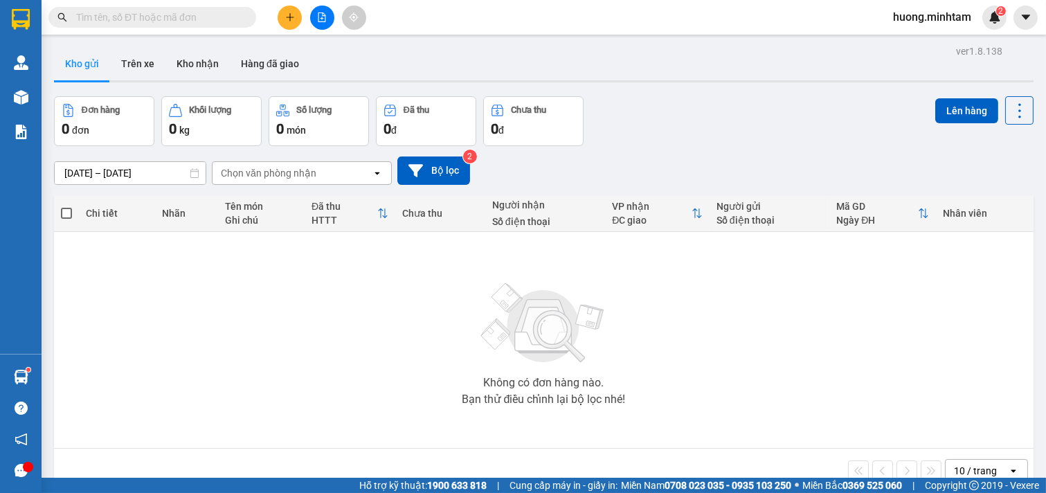
paste input "0902574493"
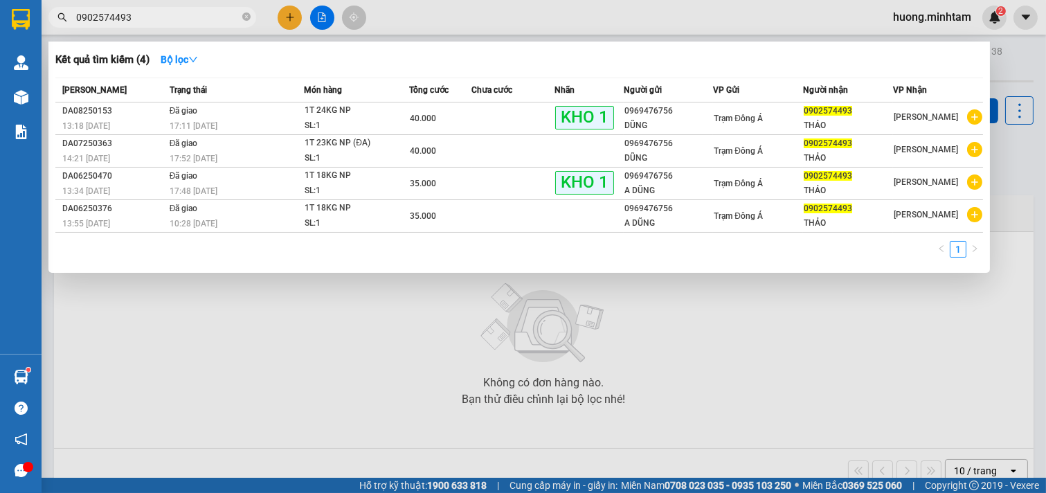
click at [746, 354] on div at bounding box center [523, 246] width 1046 height 493
drag, startPoint x: 163, startPoint y: 18, endPoint x: 0, endPoint y: 14, distance: 163.5
click at [0, 14] on section "Kết quả tìm kiếm ( 4 ) Bộ lọc Mã ĐH Trạng thái Món hàng Tổng cước Chưa cước Nhã…" at bounding box center [523, 246] width 1046 height 493
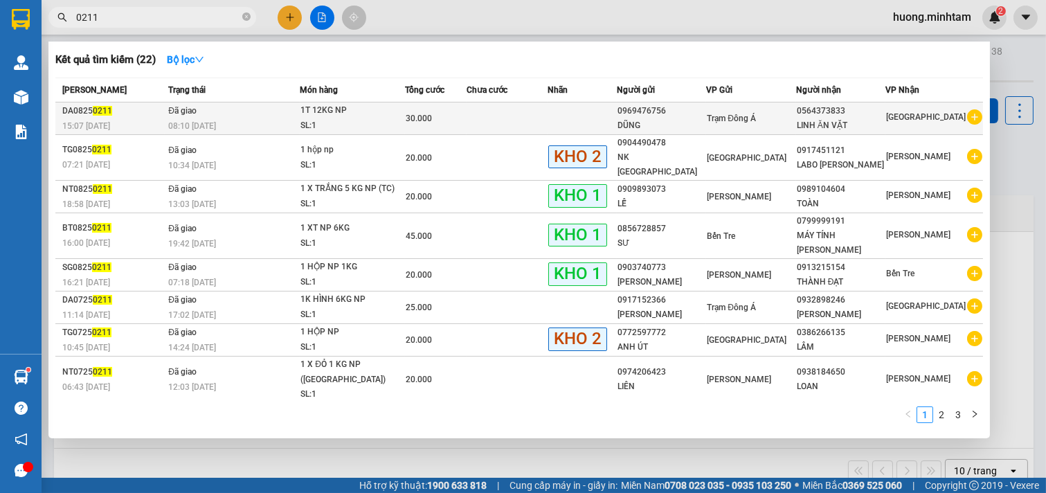
type input "0211"
click at [816, 119] on div "LINH ĂN VẶT" at bounding box center [841, 125] width 88 height 15
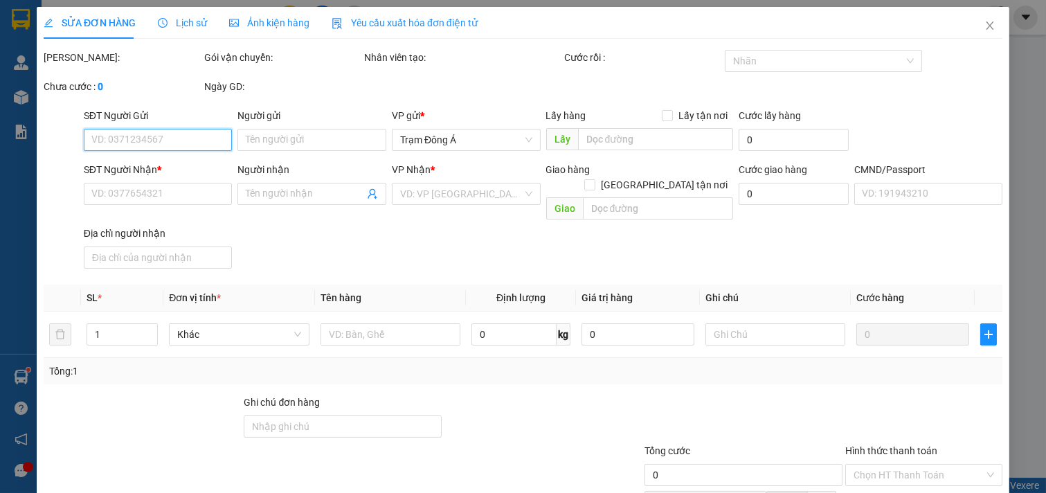
type input "0969476756"
type input "DŨNG"
type input "0564373833"
type input "LINH ĂN VẶT"
type input "30.000"
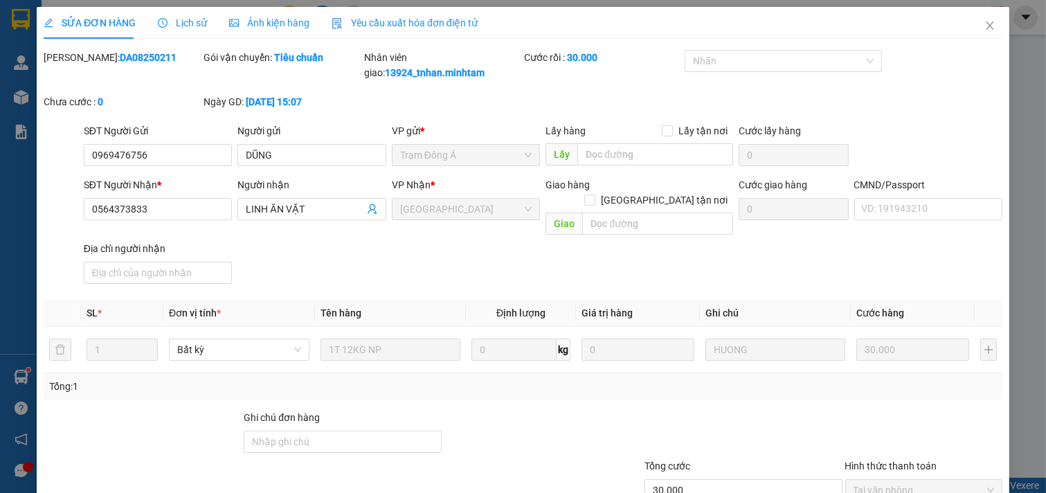
click at [197, 23] on span "Lịch sử" at bounding box center [182, 22] width 49 height 11
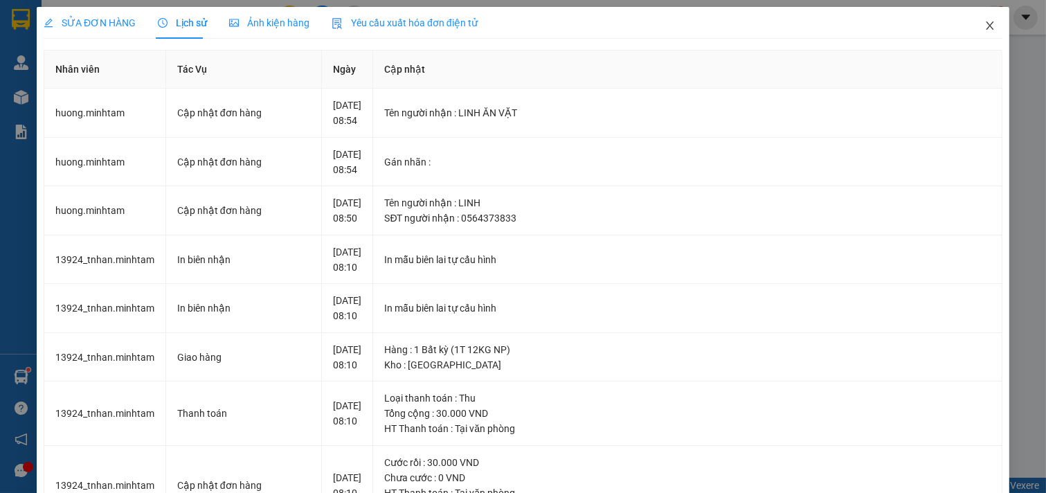
click at [985, 30] on icon "close" at bounding box center [990, 25] width 11 height 11
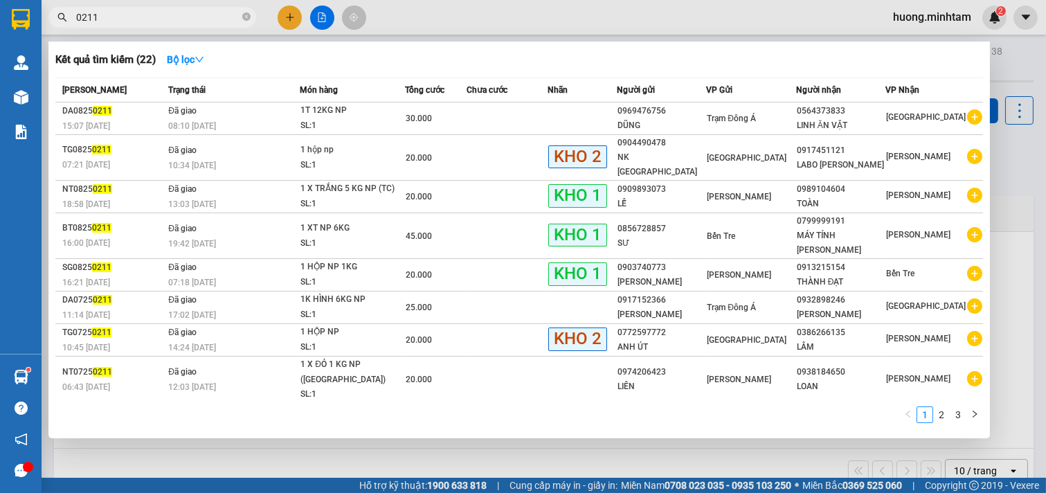
drag, startPoint x: 109, startPoint y: 19, endPoint x: 0, endPoint y: -57, distance: 132.3
click at [0, 0] on html "Kết quả tìm kiếm ( 22 ) Bộ lọc Mã ĐH Trạng thái Món hàng Tổng cước Chưa cước Nh…" at bounding box center [523, 246] width 1046 height 493
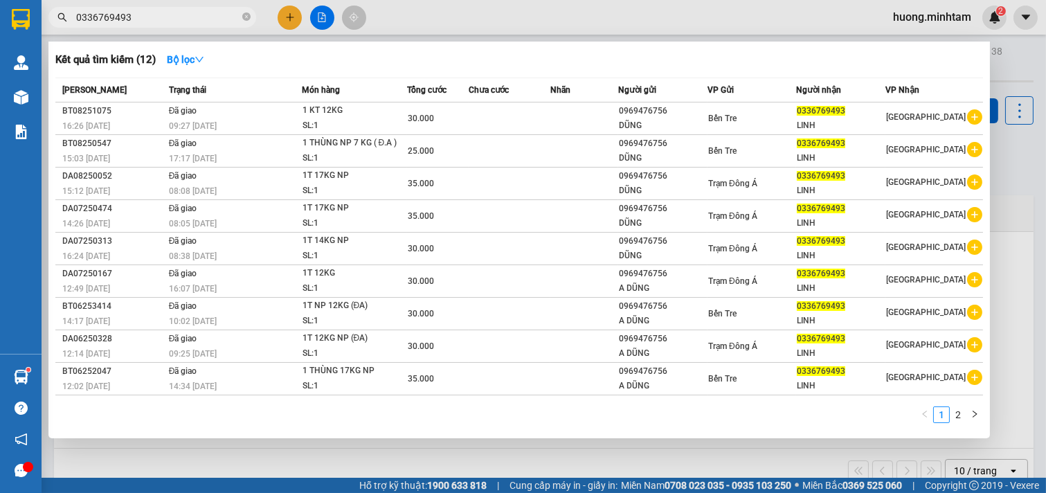
type input "0336769493"
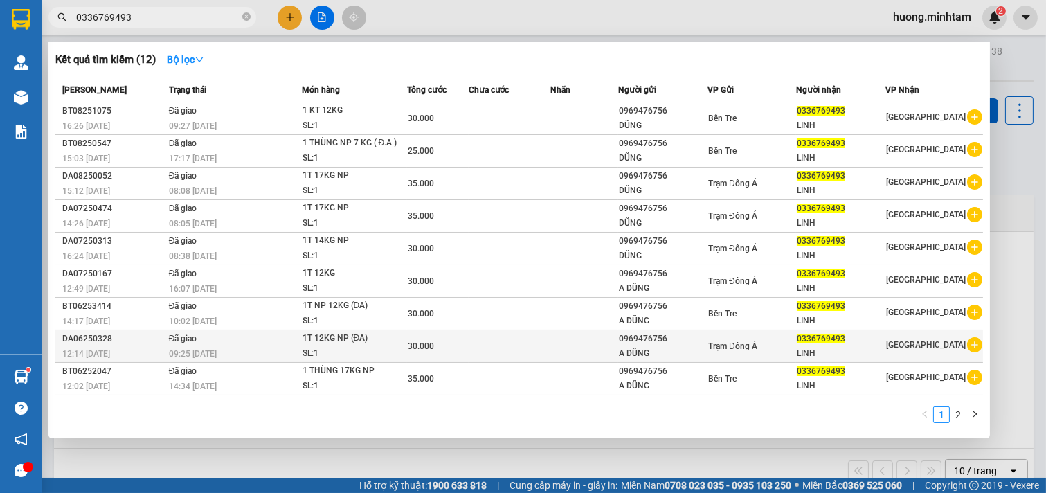
scroll to position [31, 0]
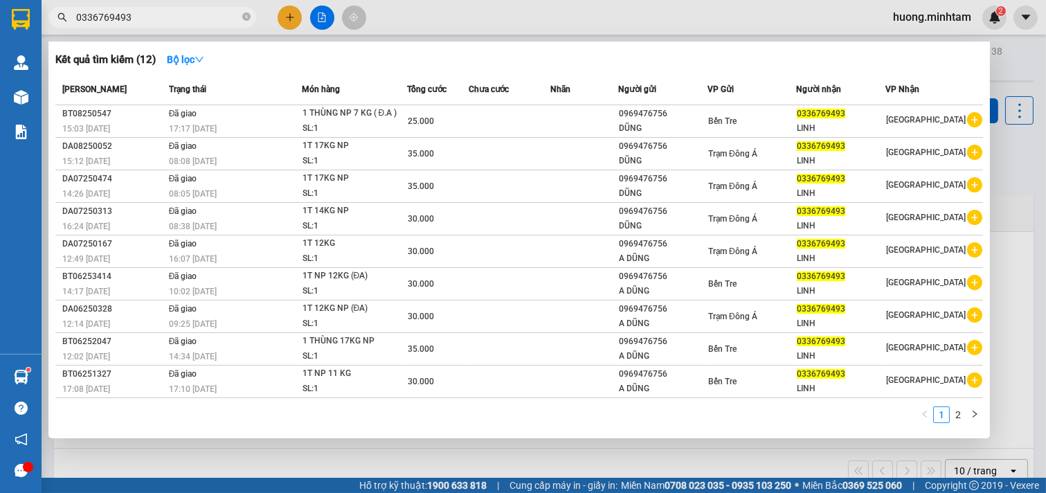
click at [770, 455] on div at bounding box center [523, 246] width 1046 height 493
click at [245, 17] on icon "close-circle" at bounding box center [246, 16] width 8 height 8
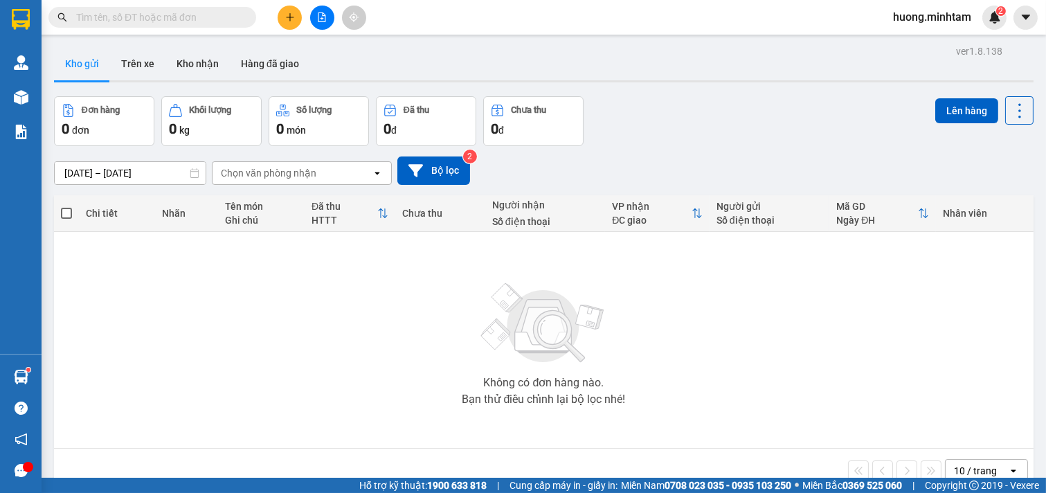
click at [143, 24] on input "text" at bounding box center [157, 17] width 163 height 15
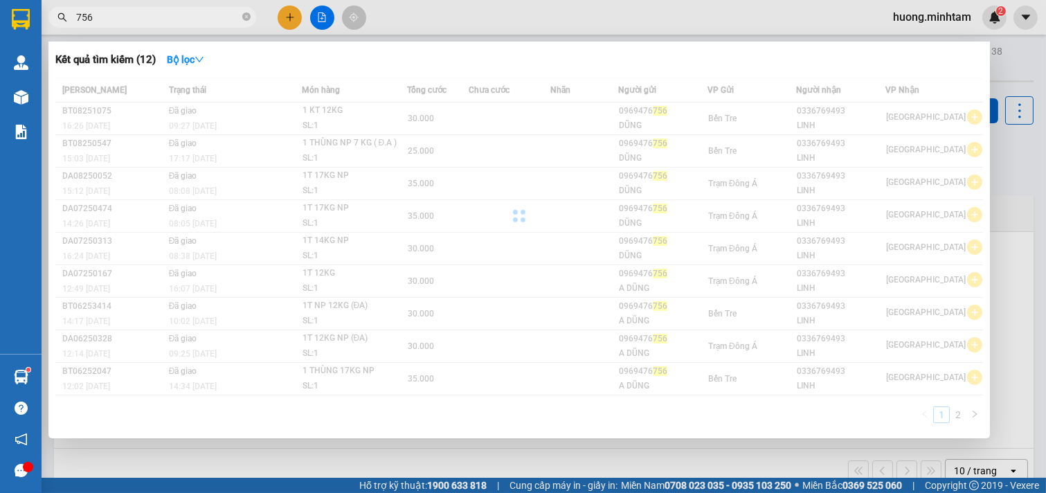
type input "756"
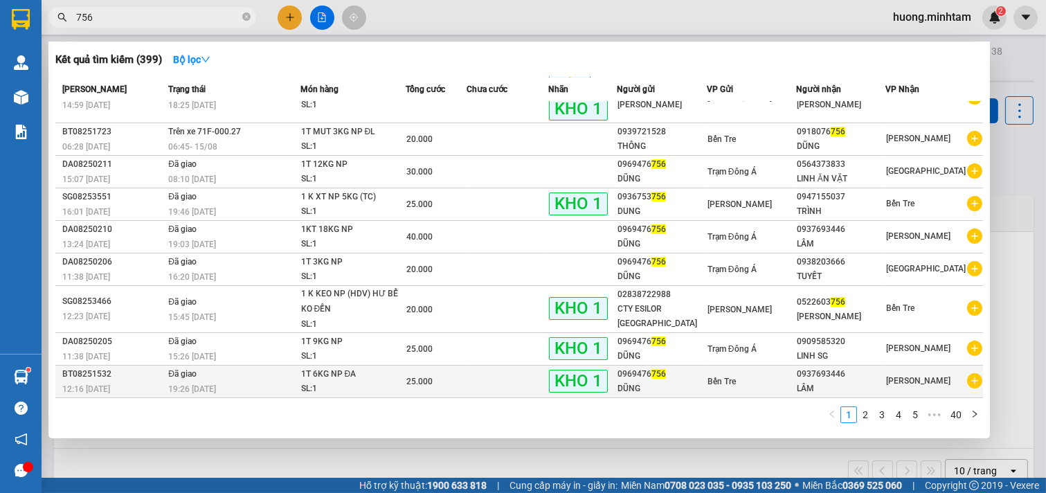
scroll to position [0, 0]
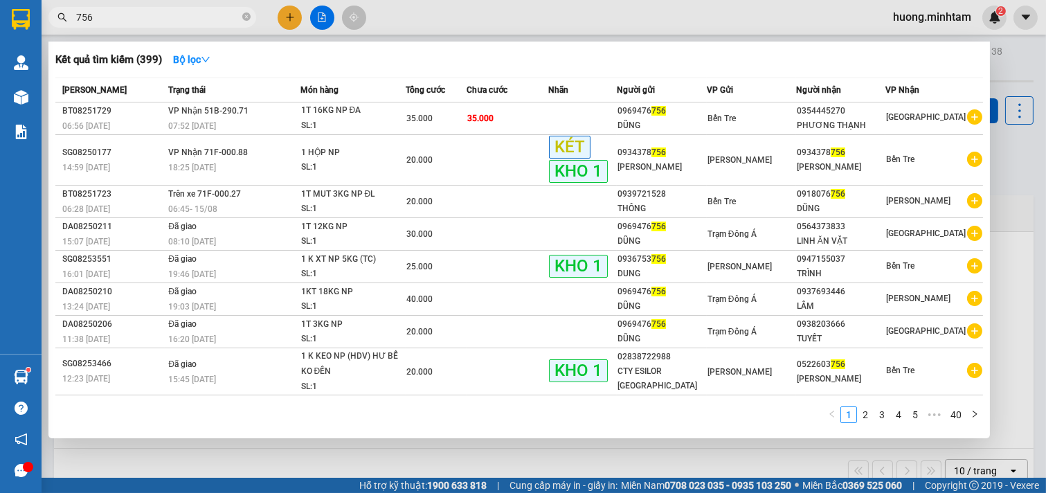
click at [712, 461] on div at bounding box center [523, 246] width 1046 height 493
click at [246, 19] on icon "close-circle" at bounding box center [246, 16] width 8 height 8
